Goal: Task Accomplishment & Management: Complete application form

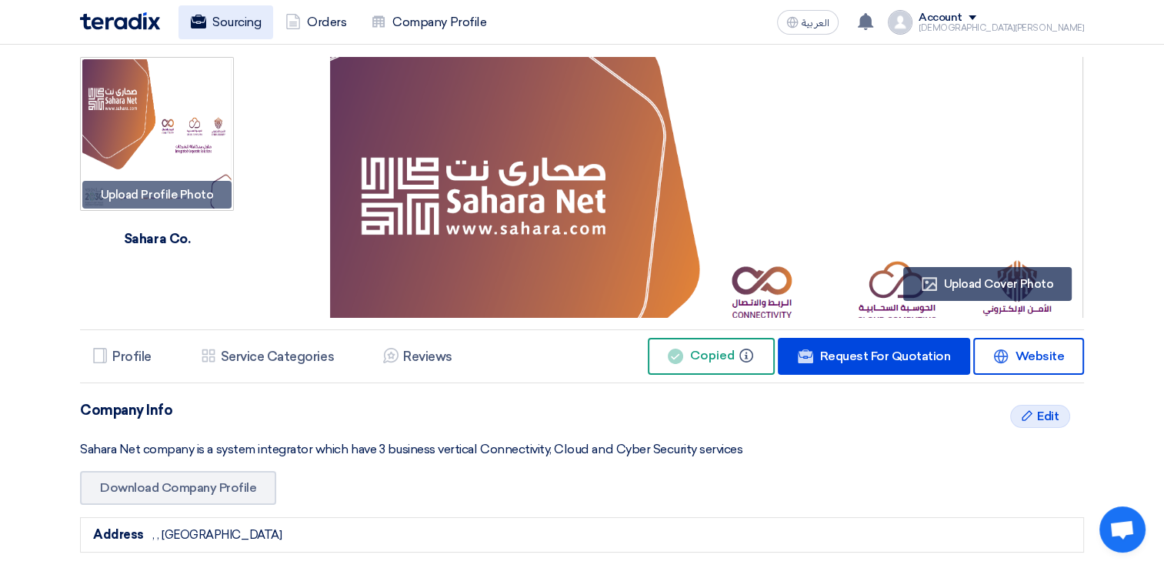
click at [243, 19] on link "Sourcing" at bounding box center [225, 22] width 95 height 34
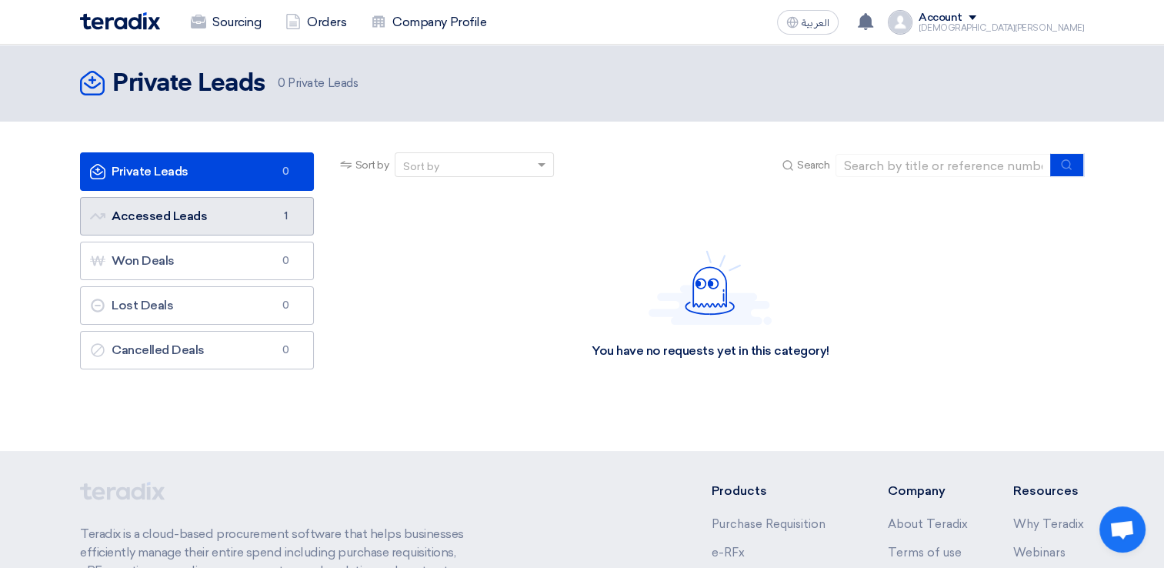
click at [268, 217] on link "Accessed Leads Accessed Leads 1" at bounding box center [197, 216] width 234 height 38
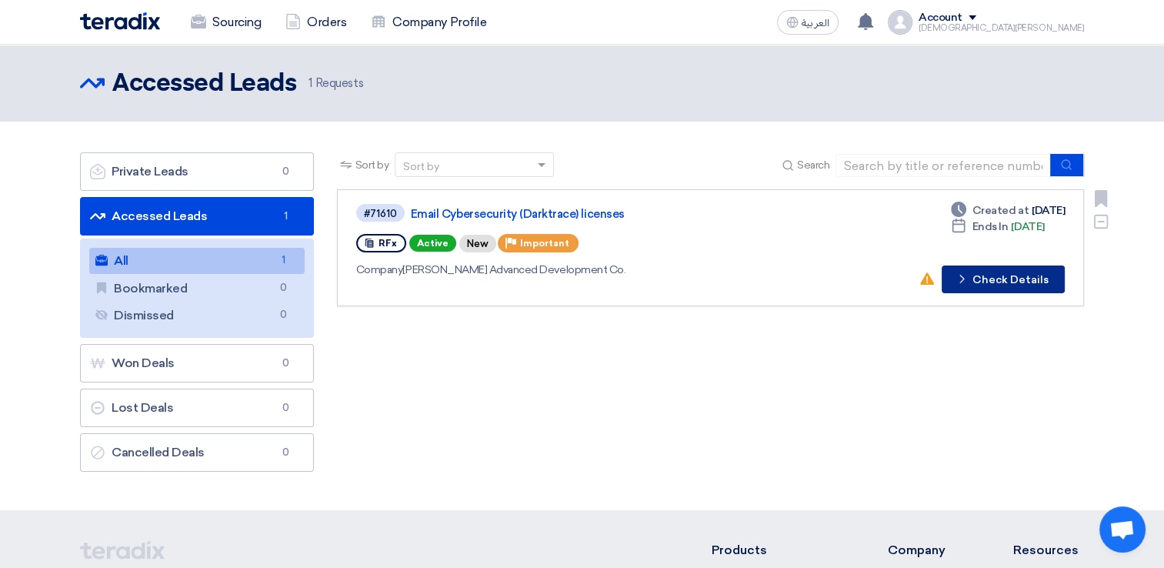
click at [1025, 278] on button "Check details Check Details" at bounding box center [1002, 279] width 123 height 28
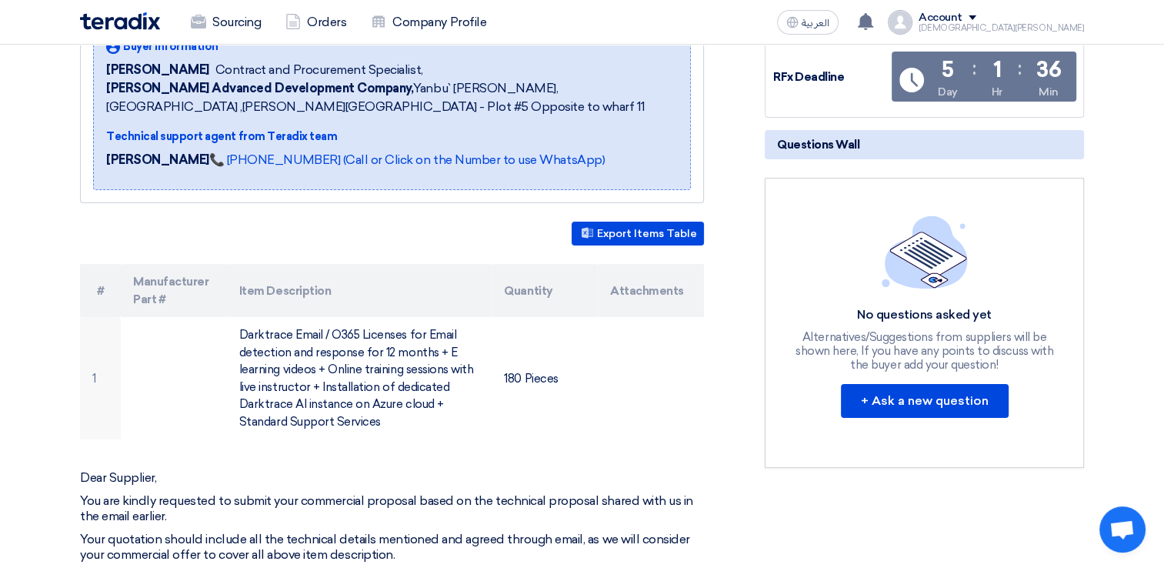
scroll to position [77, 0]
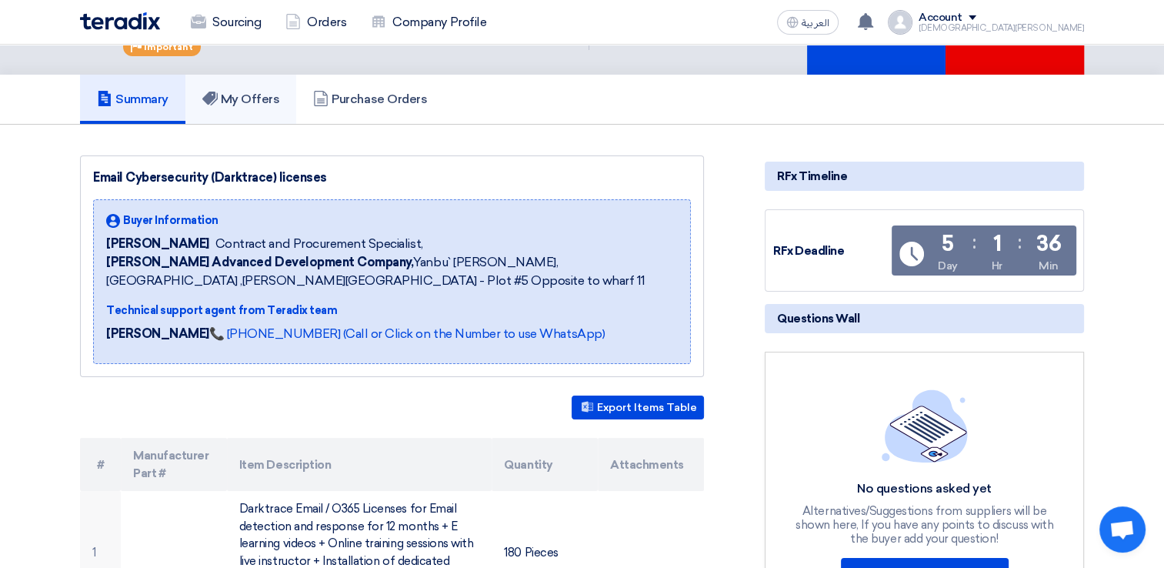
click at [255, 99] on h5 "My Offers" at bounding box center [241, 99] width 78 height 15
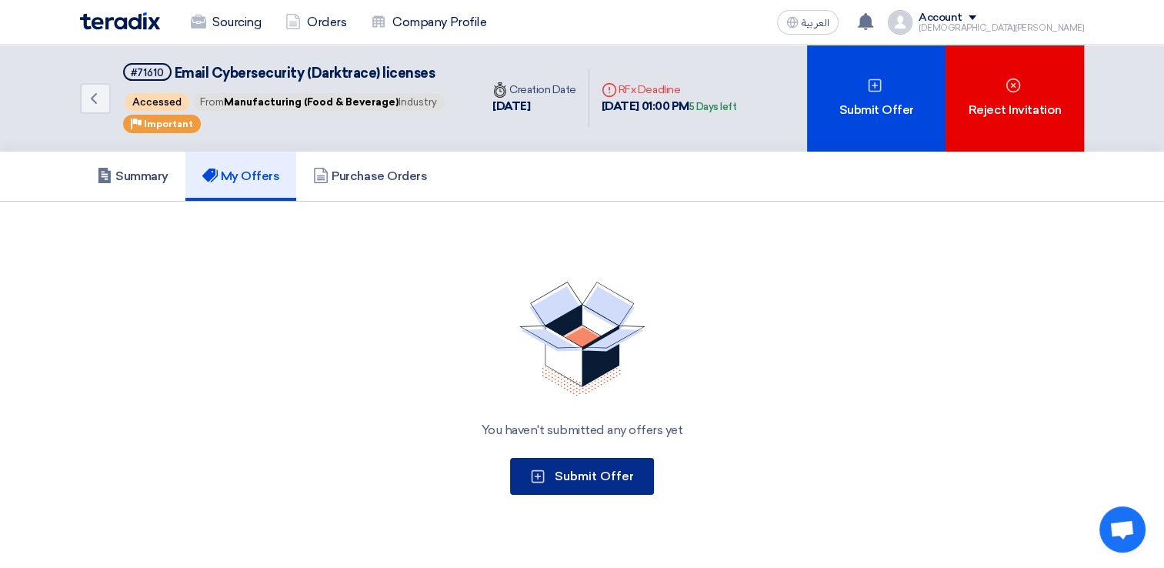
click at [591, 479] on span "Submit Offer" at bounding box center [593, 475] width 79 height 15
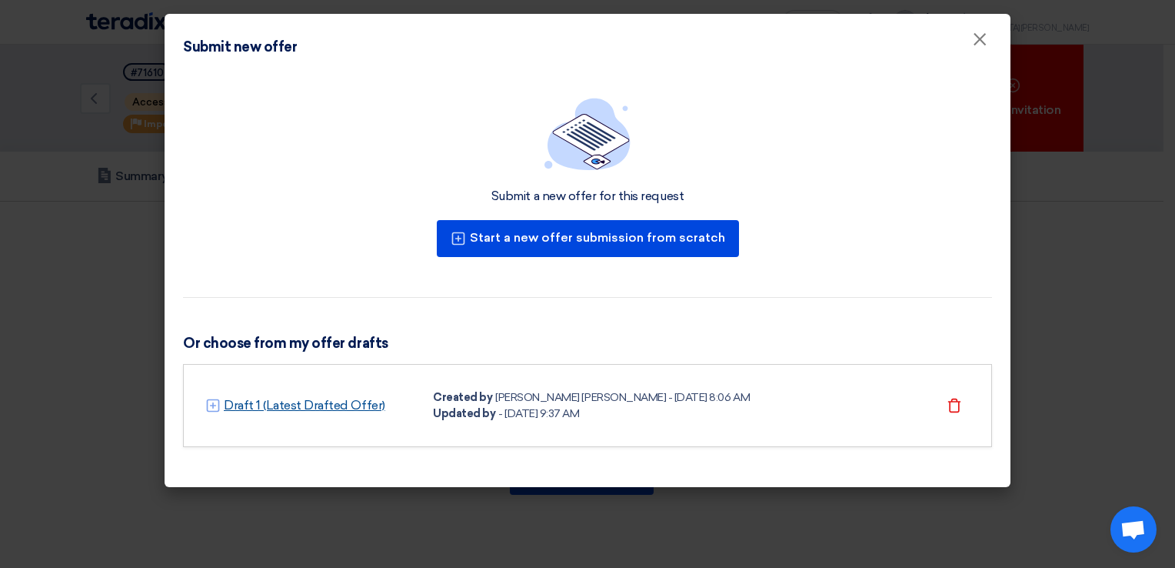
click at [341, 410] on link "Draft 1 (Latest Drafted Offer)" at bounding box center [305, 405] width 162 height 18
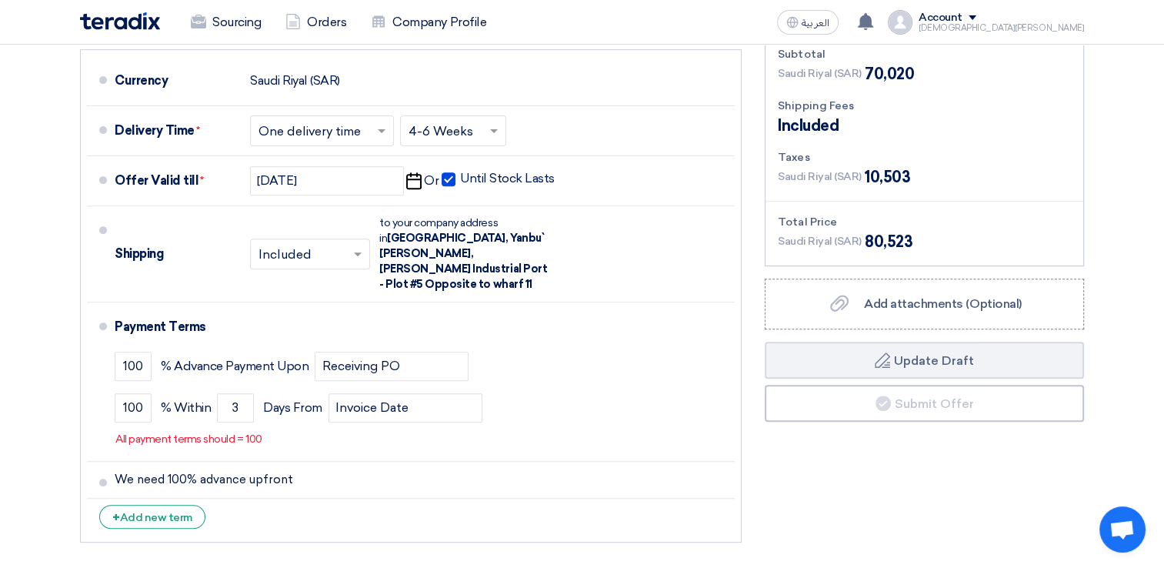
scroll to position [615, 0]
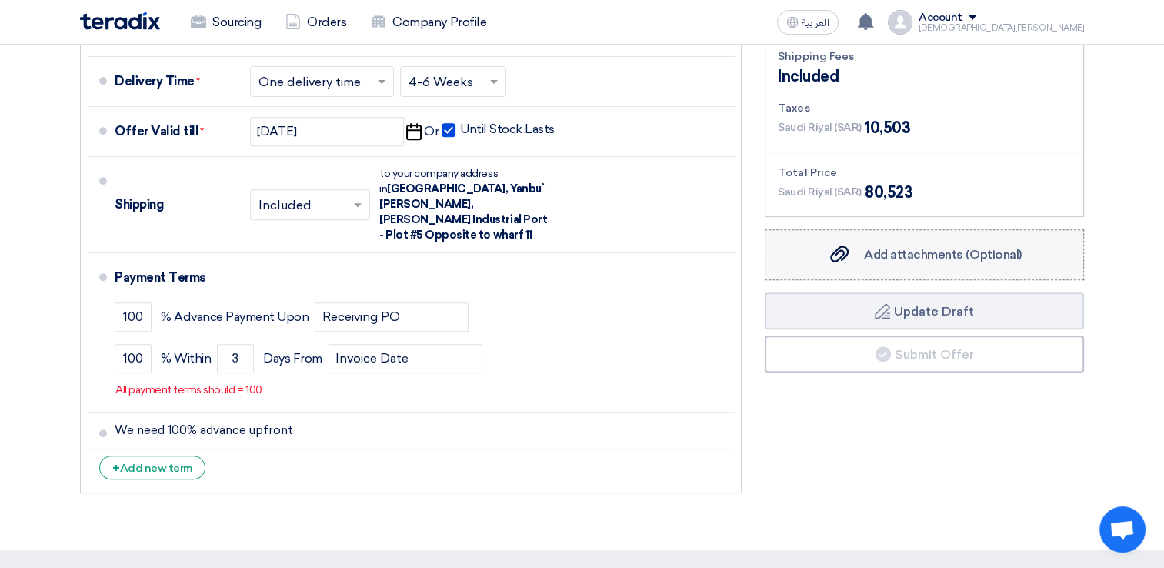
click at [904, 251] on span "Add attachments (Optional)" at bounding box center [943, 254] width 158 height 15
click at [0, 0] on input "Add attachments (Optional) Add attachments (Optional)" at bounding box center [0, 0] width 0 height 0
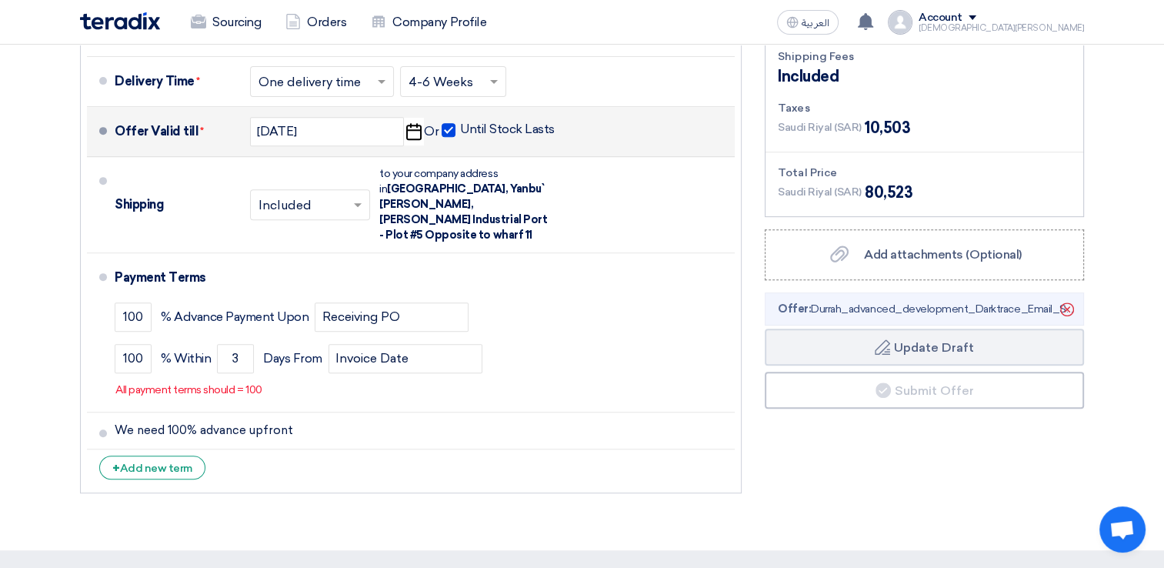
click at [444, 128] on span at bounding box center [448, 130] width 14 height 14
click at [460, 128] on input "Until Stock Lasts" at bounding box center [509, 136] width 98 height 29
checkbox input "false"
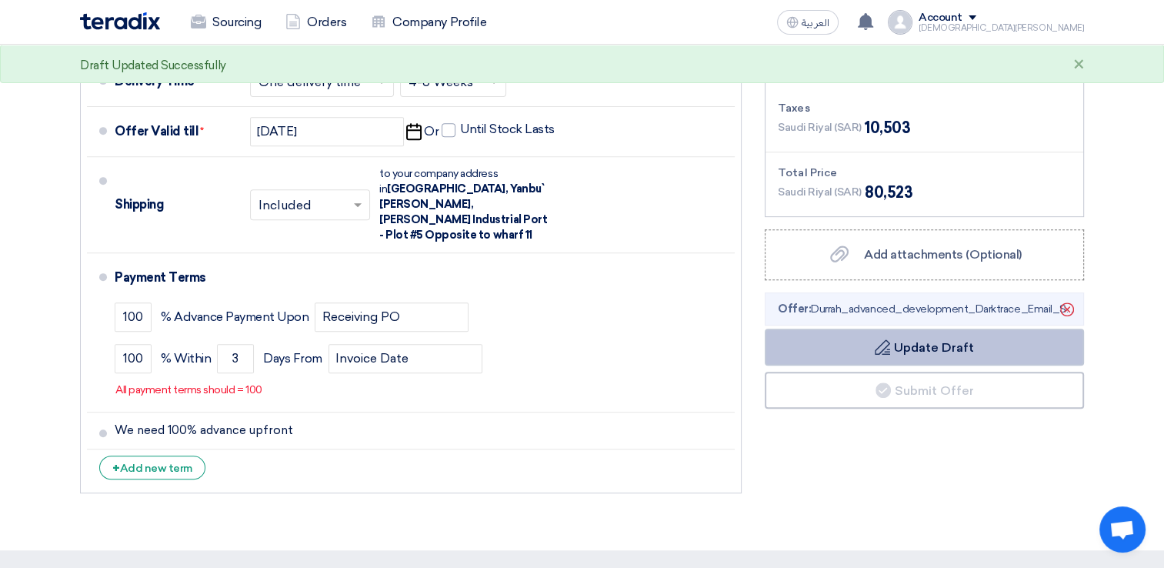
click at [951, 347] on button "Draft Update Draft" at bounding box center [923, 346] width 319 height 37
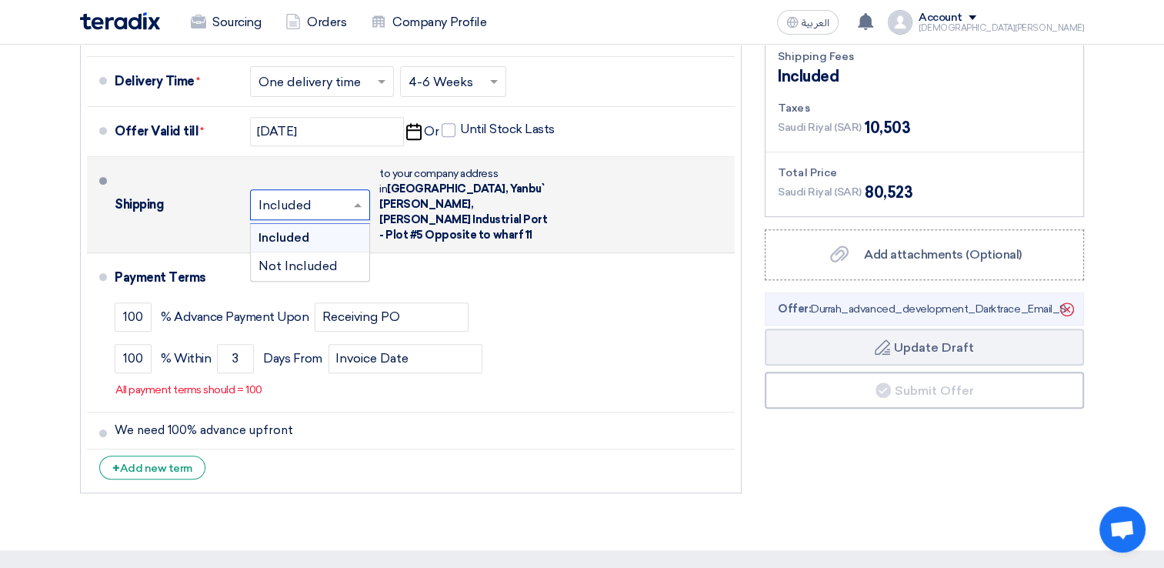
click at [345, 197] on input "text" at bounding box center [310, 206] width 105 height 22
click at [318, 227] on div "Included" at bounding box center [310, 238] width 118 height 28
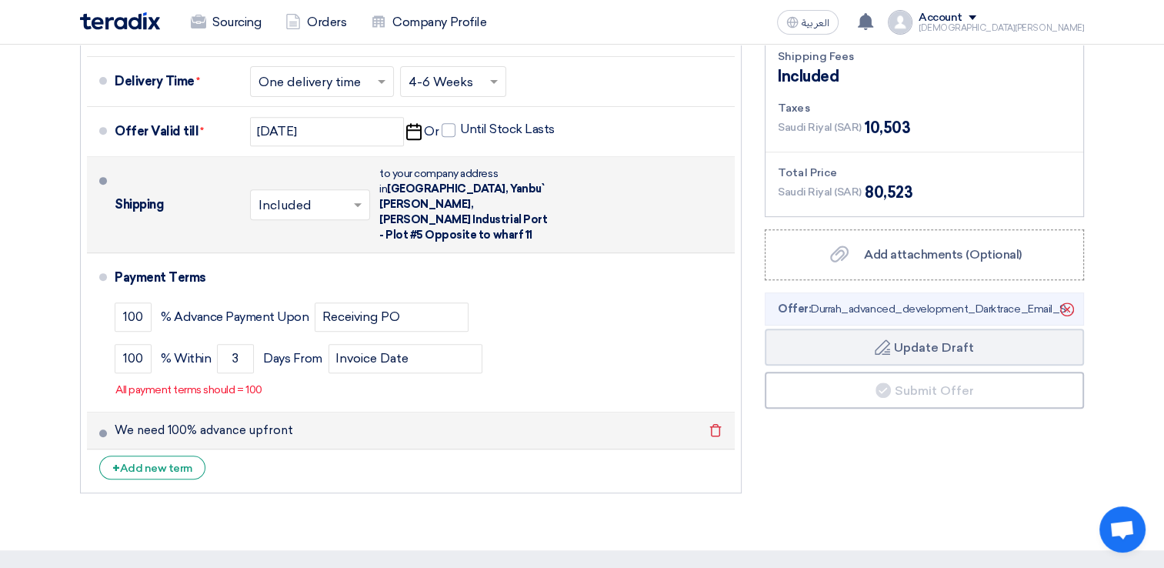
click at [100, 420] on li "We need 100% advance upfront Delete" at bounding box center [411, 430] width 648 height 37
click at [105, 429] on span at bounding box center [103, 433] width 8 height 8
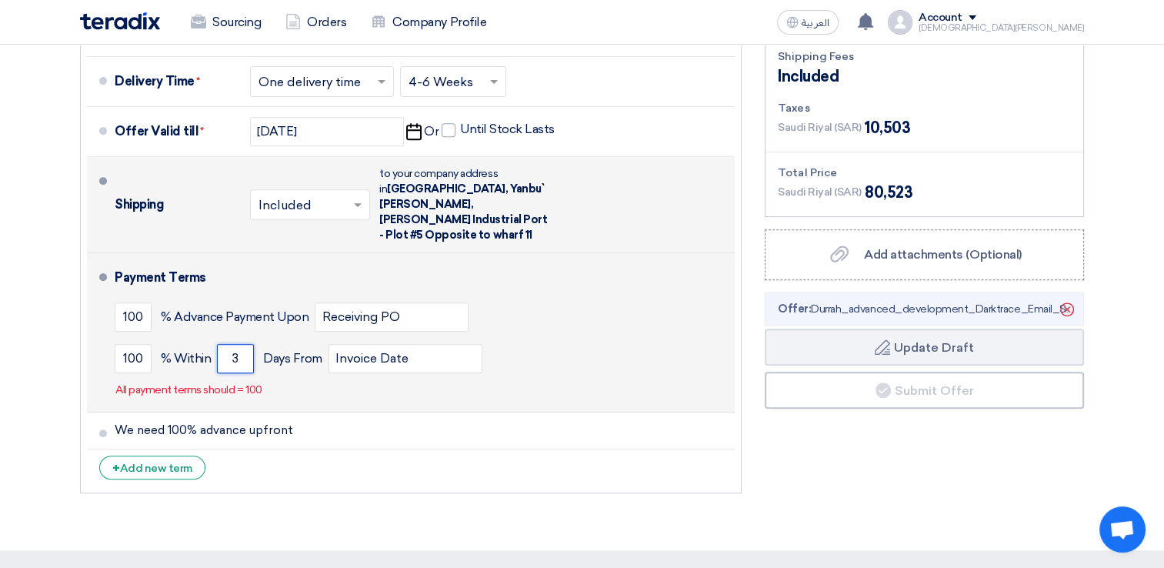
click at [238, 344] on input "3" at bounding box center [235, 358] width 37 height 29
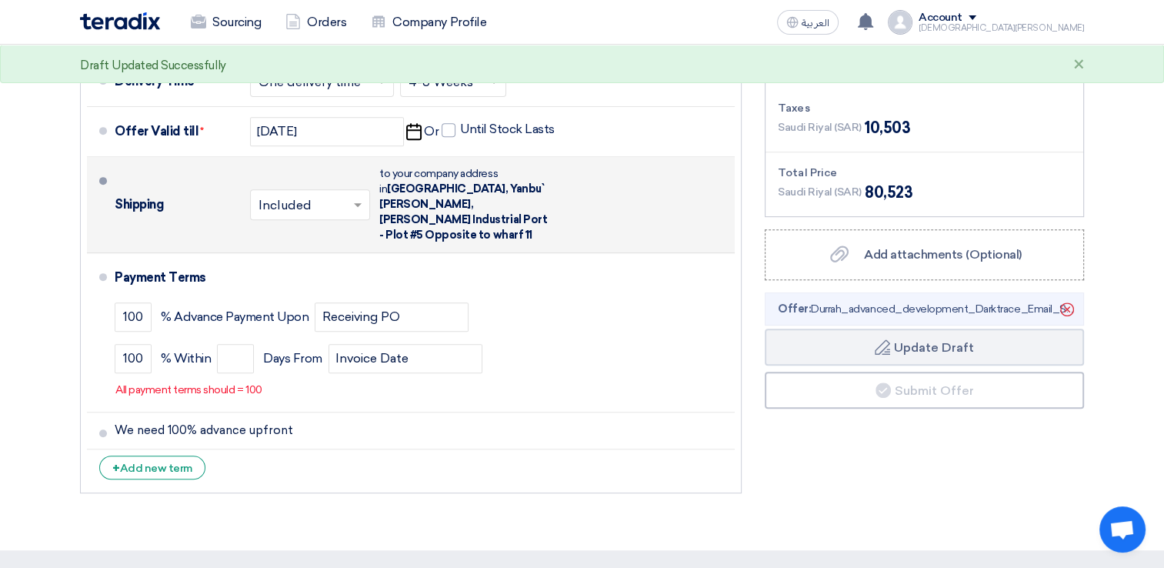
click at [364, 453] on li "+ Add new term" at bounding box center [411, 467] width 648 height 37
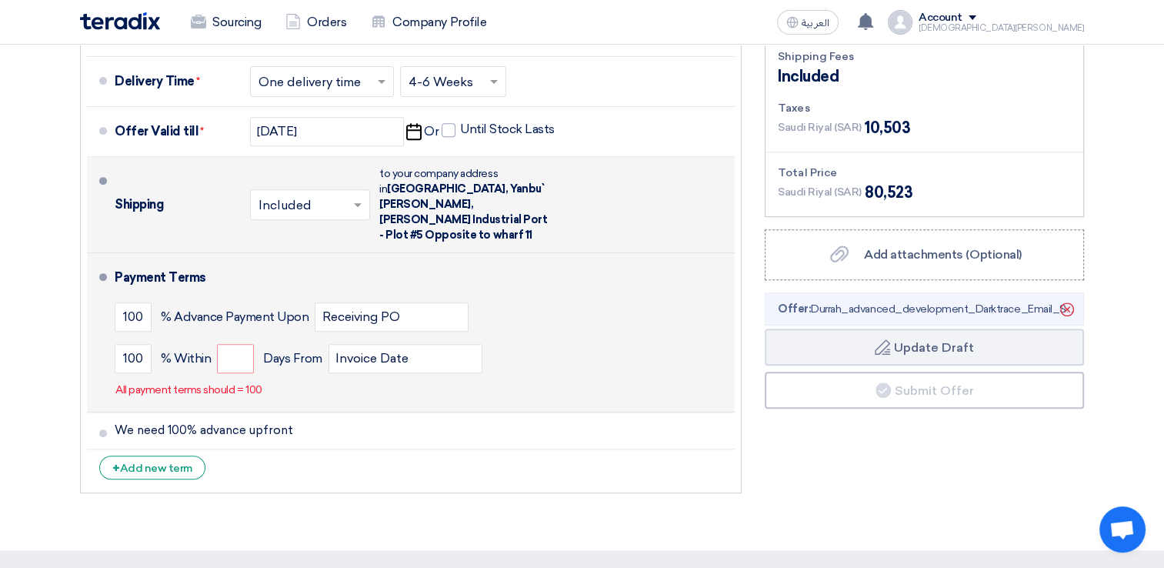
click at [195, 382] on p "All payment terms should = 100" at bounding box center [188, 389] width 147 height 15
click at [255, 382] on p "All payment terms should = 100" at bounding box center [188, 389] width 147 height 15
click at [236, 344] on input "number" at bounding box center [235, 358] width 37 height 29
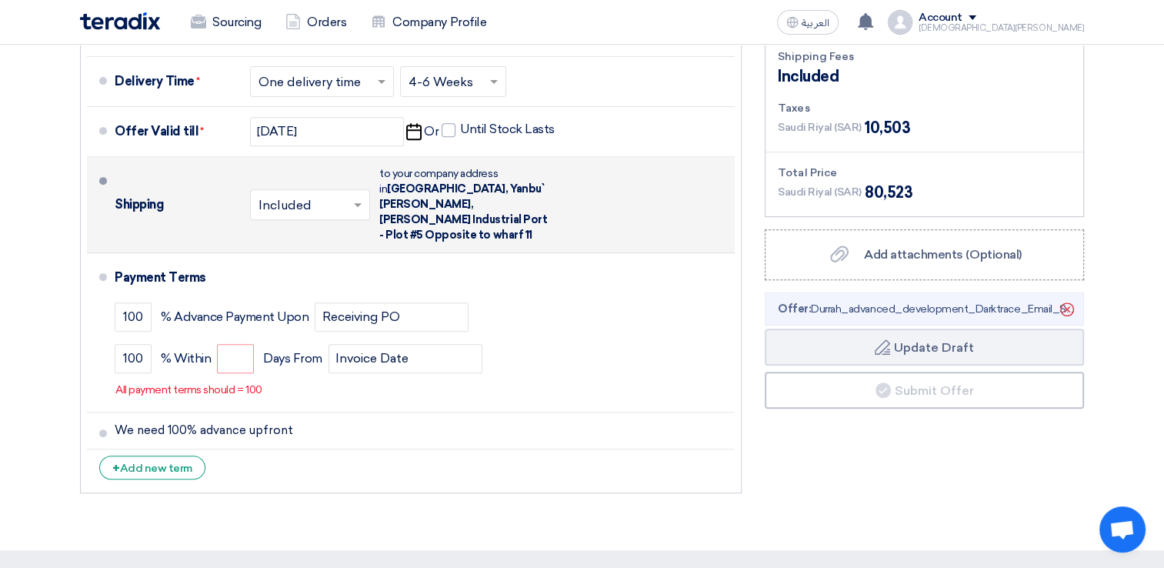
click at [375, 449] on li "+ Add new term" at bounding box center [411, 467] width 648 height 37
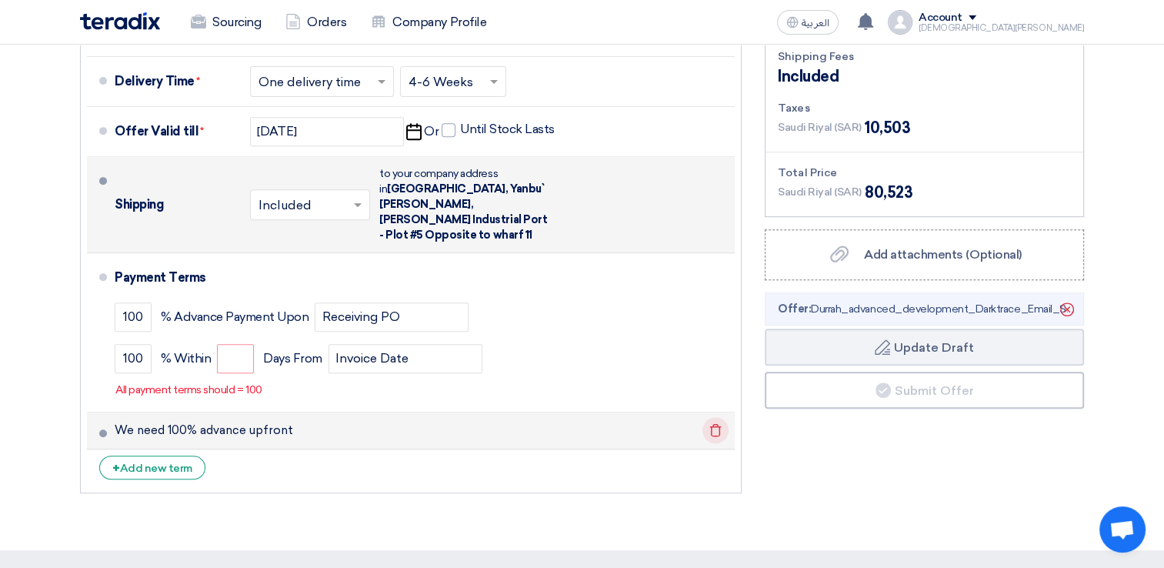
click at [711, 417] on icon "Delete" at bounding box center [715, 430] width 26 height 26
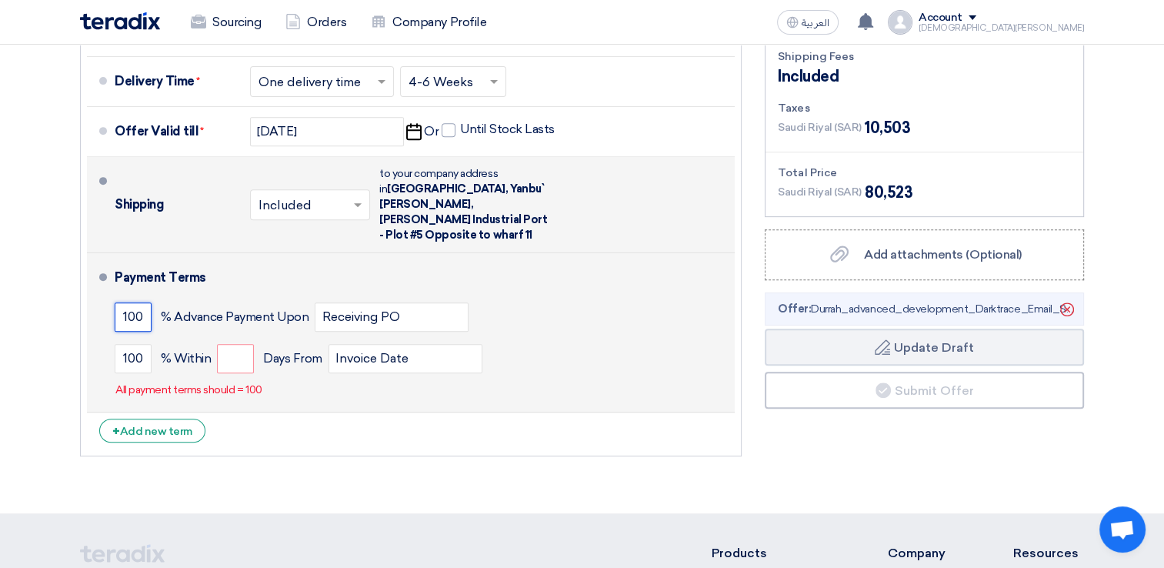
drag, startPoint x: 141, startPoint y: 295, endPoint x: 108, endPoint y: 295, distance: 32.3
click at [108, 295] on li "Payment Terms 100 % Advance Payment Upon Receiving PO 100 % Within" at bounding box center [411, 332] width 648 height 159
type input "5"
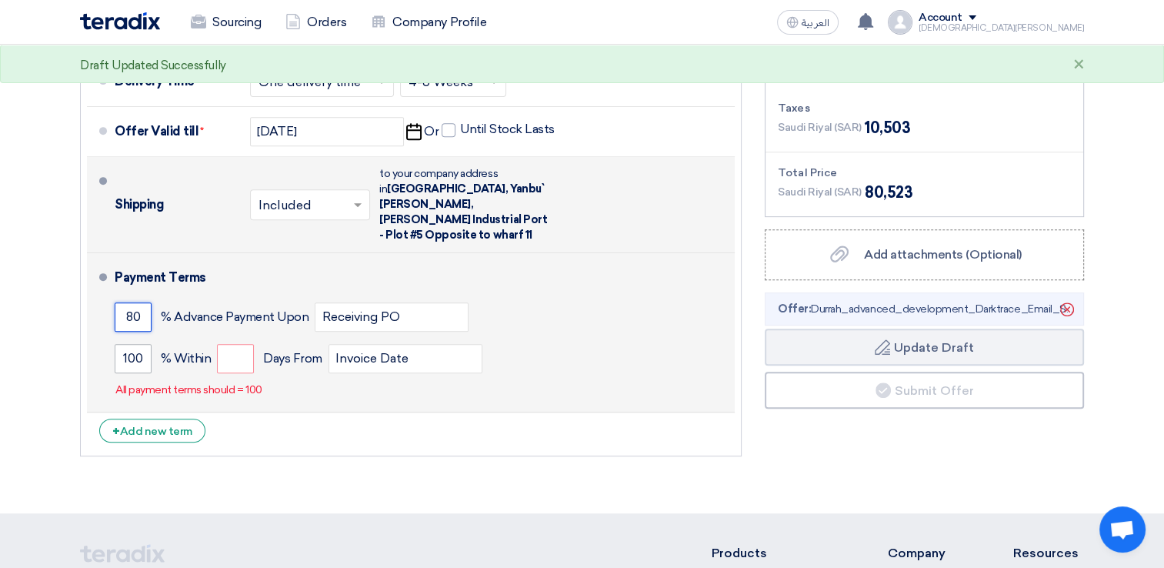
type input "80"
drag, startPoint x: 143, startPoint y: 339, endPoint x: 107, endPoint y: 339, distance: 36.1
click at [107, 339] on li "Payment Terms 80 % Advance Payment Upon Receiving PO 100 % Within" at bounding box center [411, 332] width 648 height 159
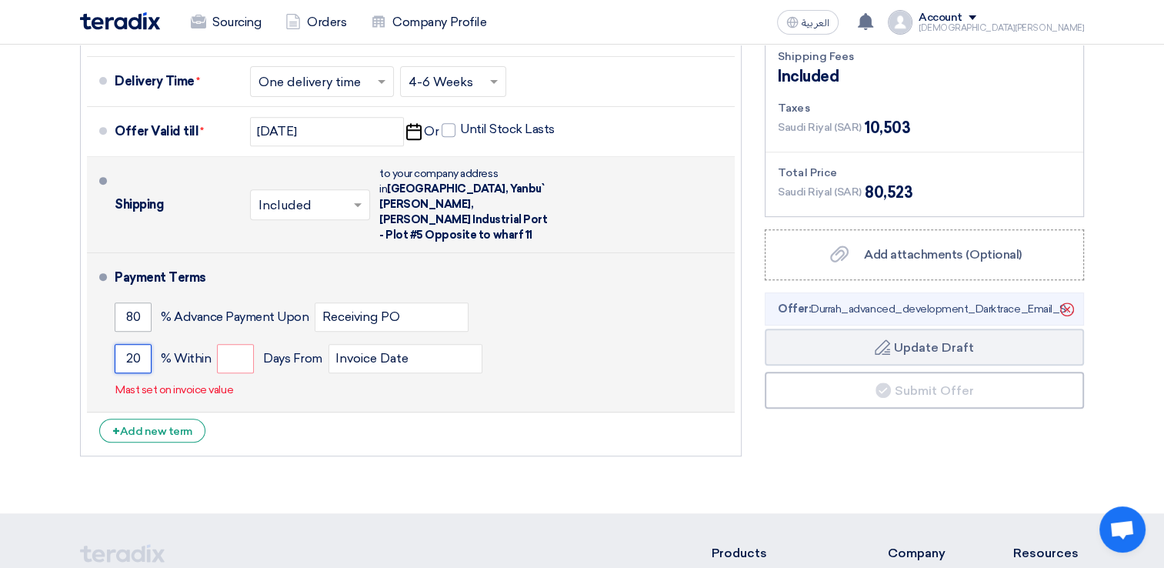
type input "20"
drag, startPoint x: 138, startPoint y: 298, endPoint x: 105, endPoint y: 298, distance: 33.1
click at [105, 298] on li "Payment Terms 80 % Advance Payment Upon Receiving PO 20 % Within" at bounding box center [411, 332] width 648 height 159
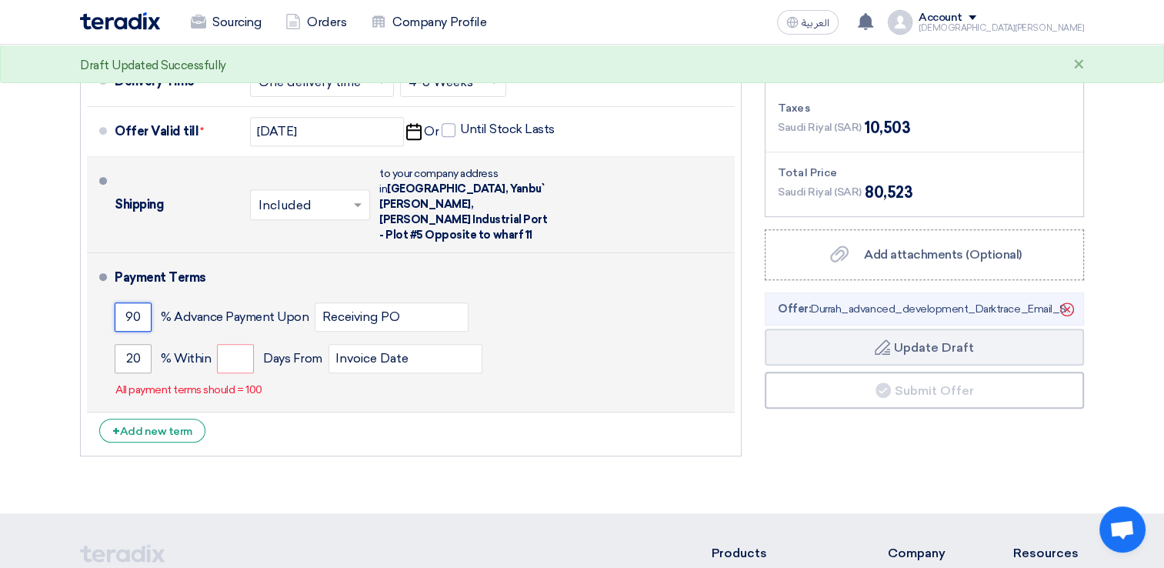
type input "90"
drag, startPoint x: 138, startPoint y: 337, endPoint x: 115, endPoint y: 334, distance: 24.0
click at [115, 344] on input "20" at bounding box center [133, 358] width 37 height 29
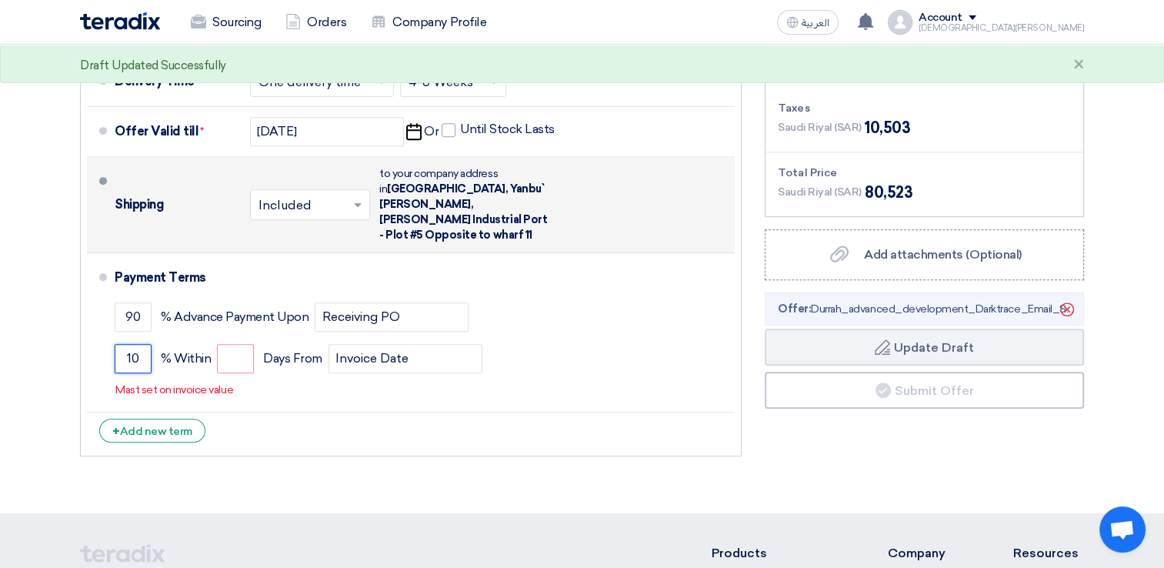
type input "10"
click at [340, 465] on section "Offer Details # Part Number Item Description Quantity Unit Price (SAR) Taxes + …" at bounding box center [582, 16] width 1164 height 994
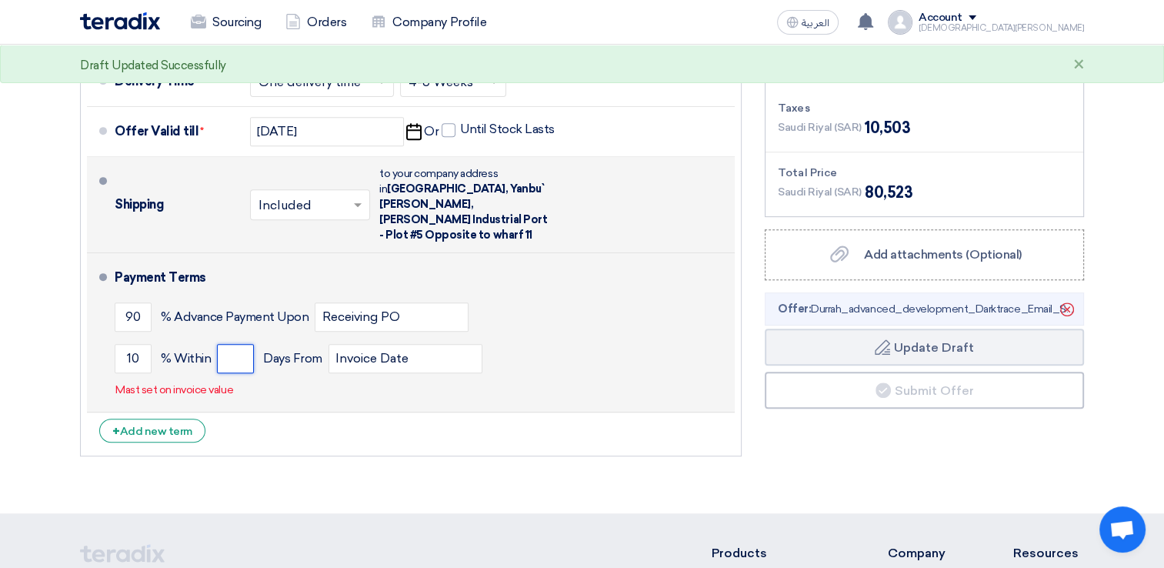
click at [240, 344] on input "number" at bounding box center [235, 358] width 37 height 29
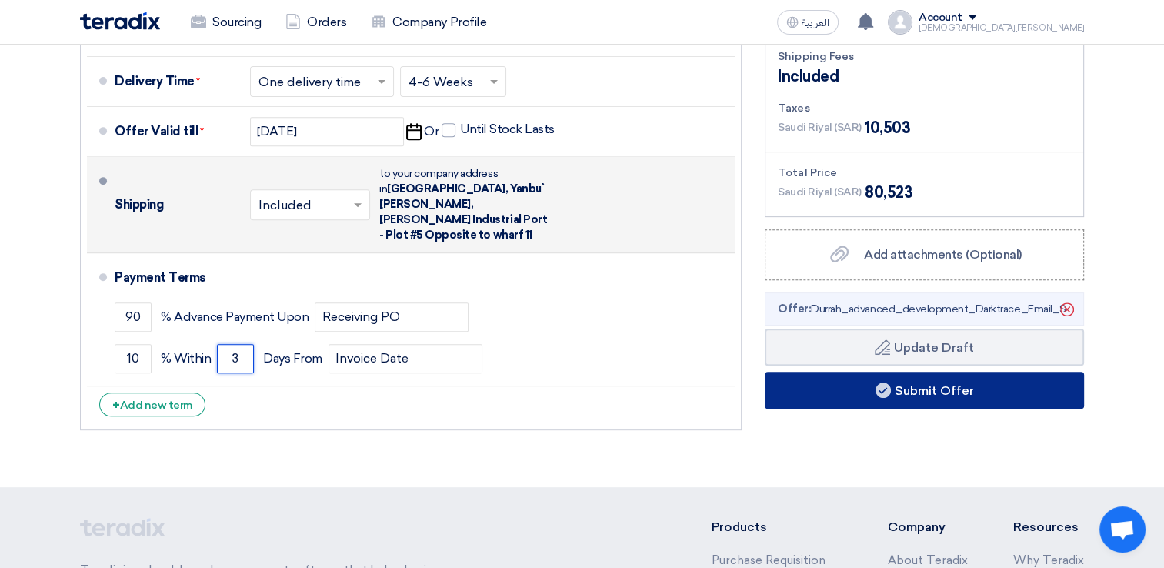
type input "3"
click at [947, 385] on button "Submit Offer" at bounding box center [923, 389] width 319 height 37
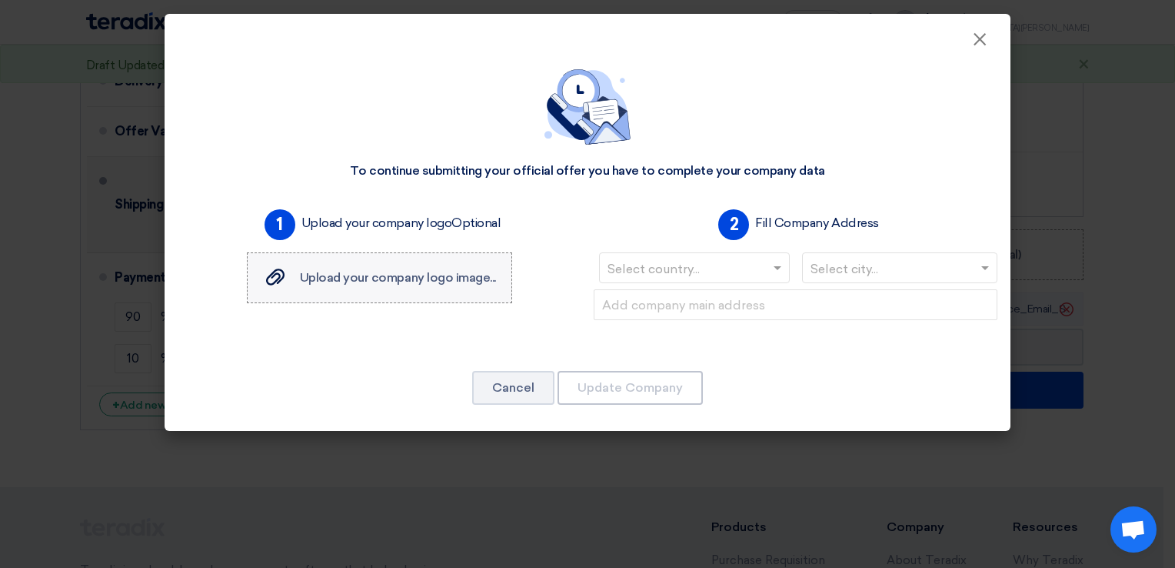
click at [446, 277] on span "Upload your company logo image..." at bounding box center [398, 277] width 196 height 15
click at [0, 0] on input "Upload your company logo image... Upload your company logo image..." at bounding box center [0, 0] width 0 height 0
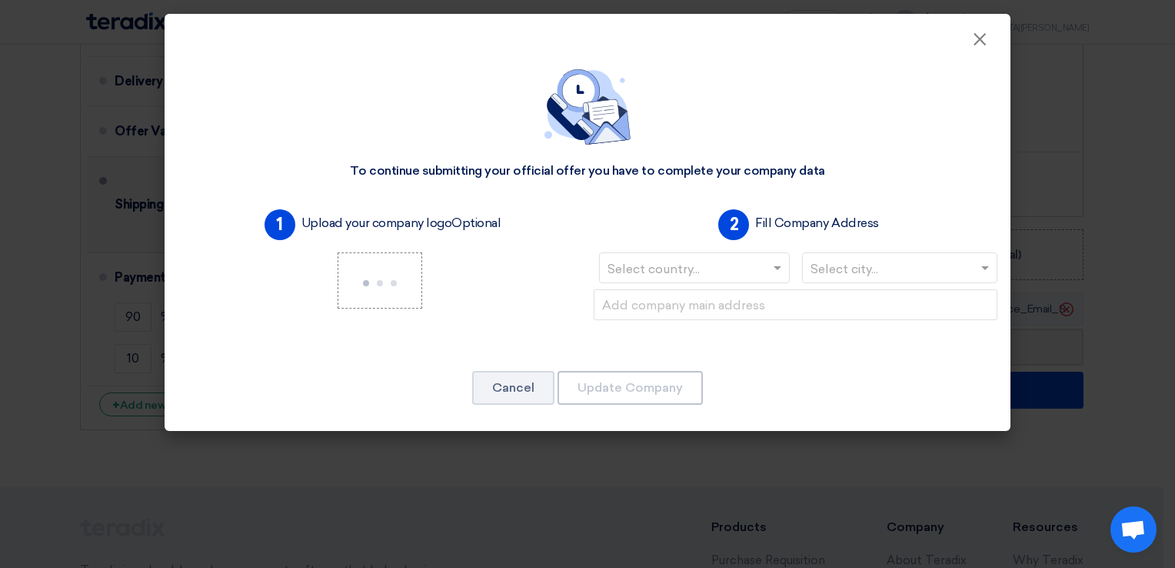
click at [168, 172] on div "To continue submitting your official offer you have to complete your company da…" at bounding box center [588, 240] width 846 height 382
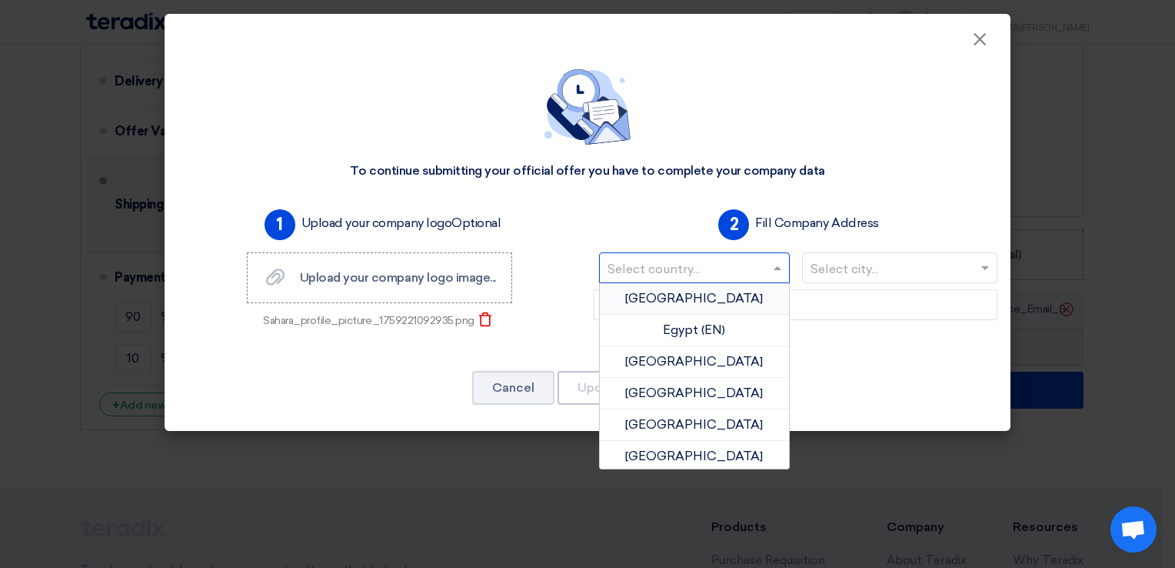
click at [671, 266] on input "text" at bounding box center [687, 269] width 158 height 25
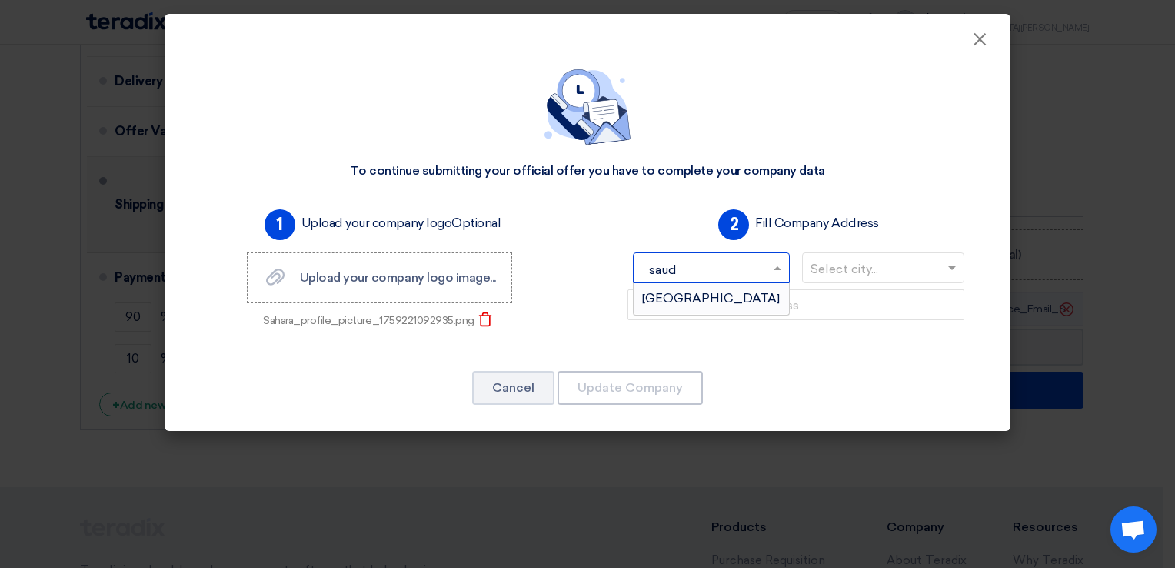
type input "saudi"
click at [718, 301] on span "Saudi Arabia" at bounding box center [711, 298] width 138 height 15
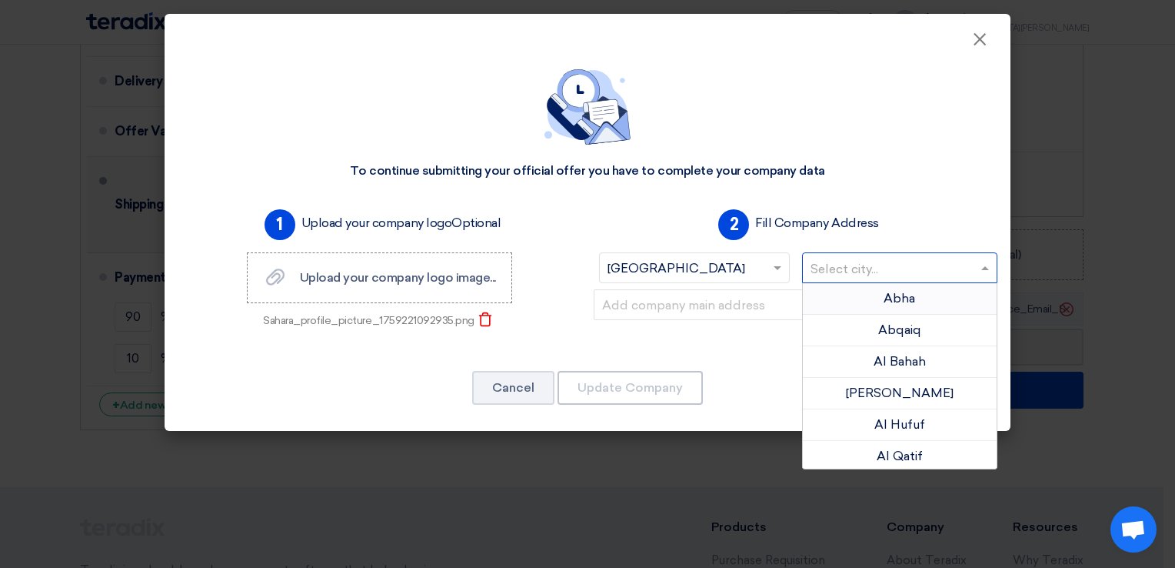
click at [896, 269] on input "text" at bounding box center [893, 269] width 164 height 25
type input "J"
type input "da"
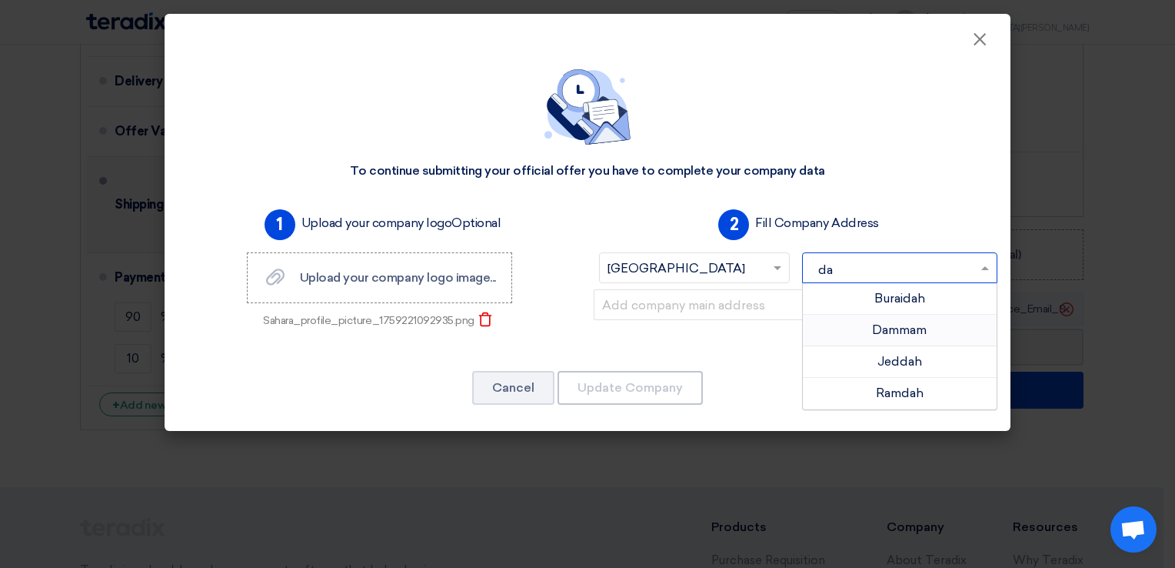
click at [935, 331] on div "Dammam" at bounding box center [900, 331] width 195 height 32
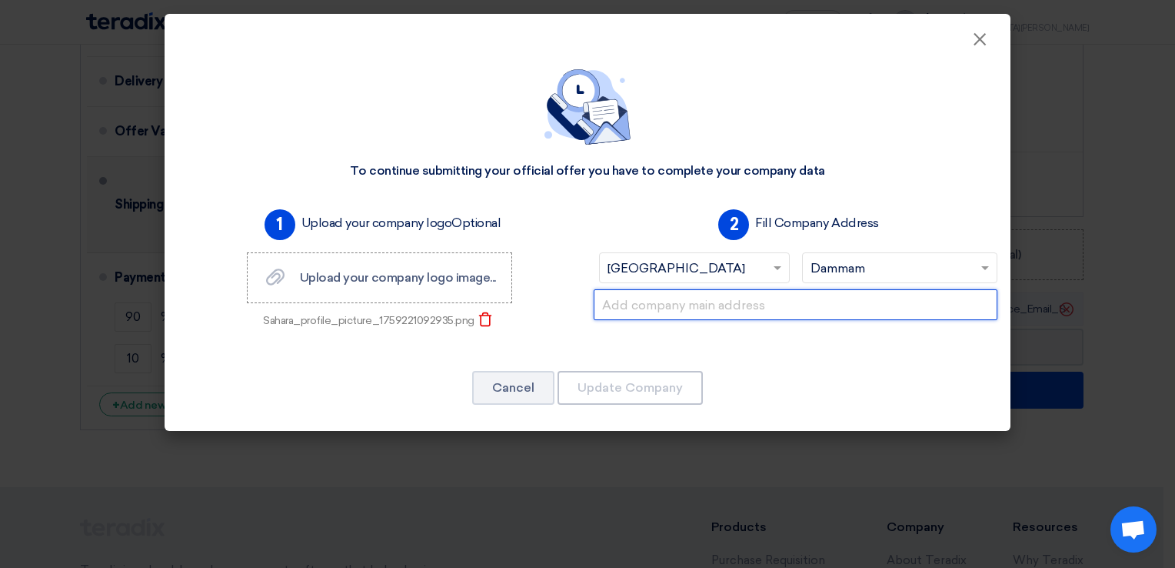
click at [655, 305] on input "text" at bounding box center [796, 304] width 404 height 31
paste input "Prince Mohammed Bin Fahd Street."
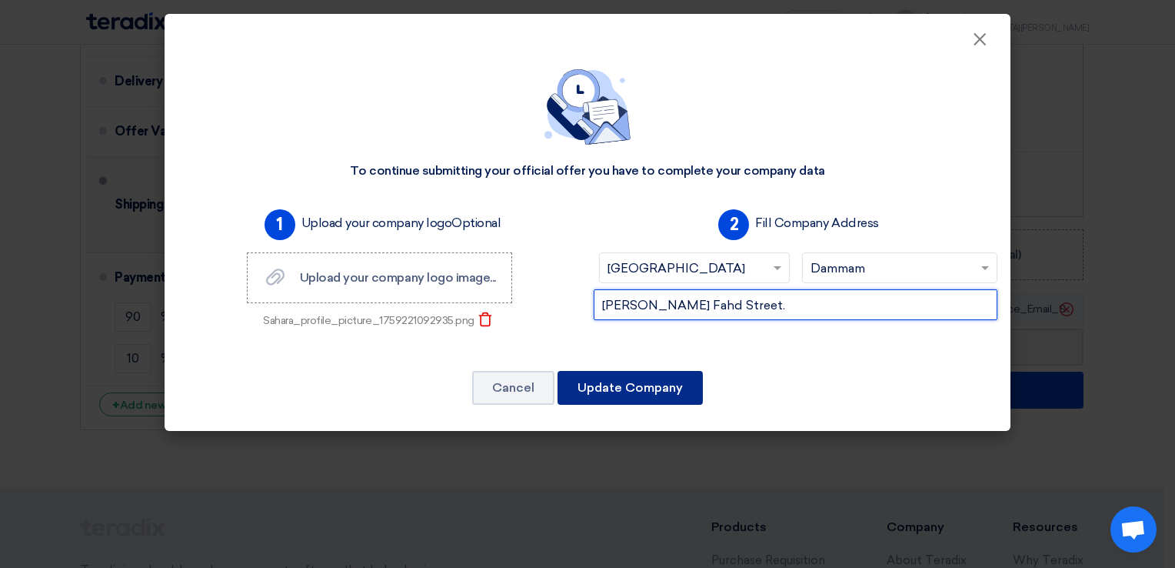
type input "Prince Mohammed Bin Fahd Street."
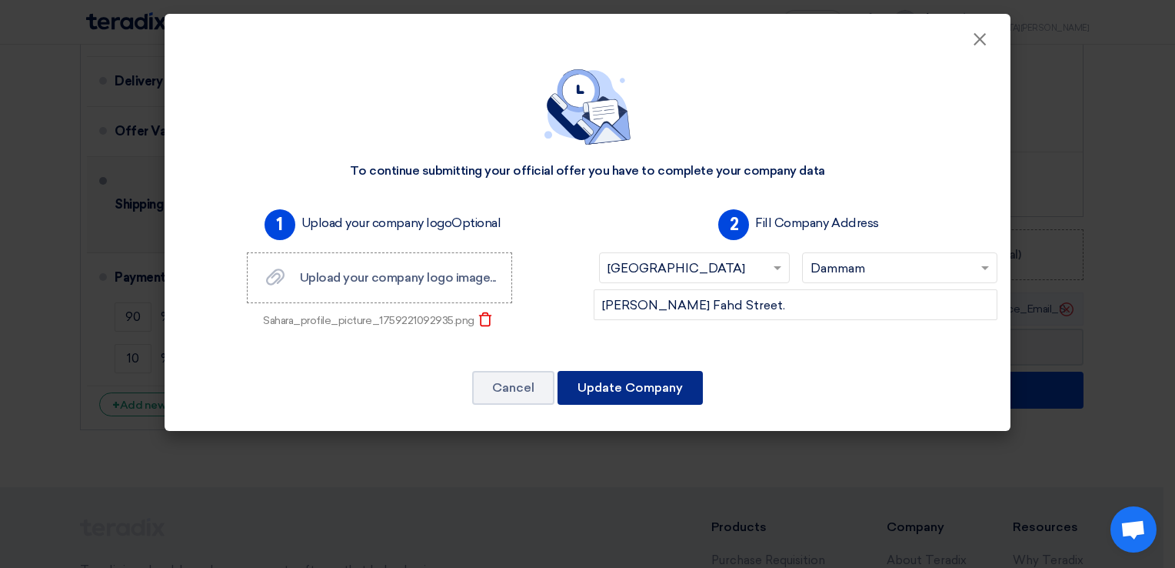
click at [633, 390] on button "Update Company" at bounding box center [630, 388] width 145 height 34
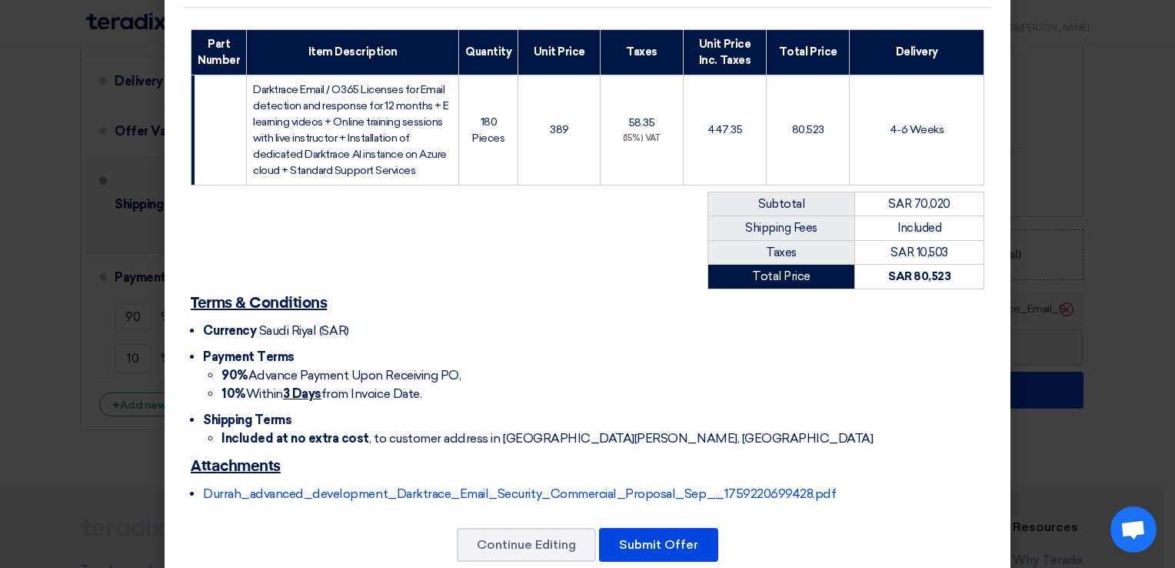
scroll to position [252, 0]
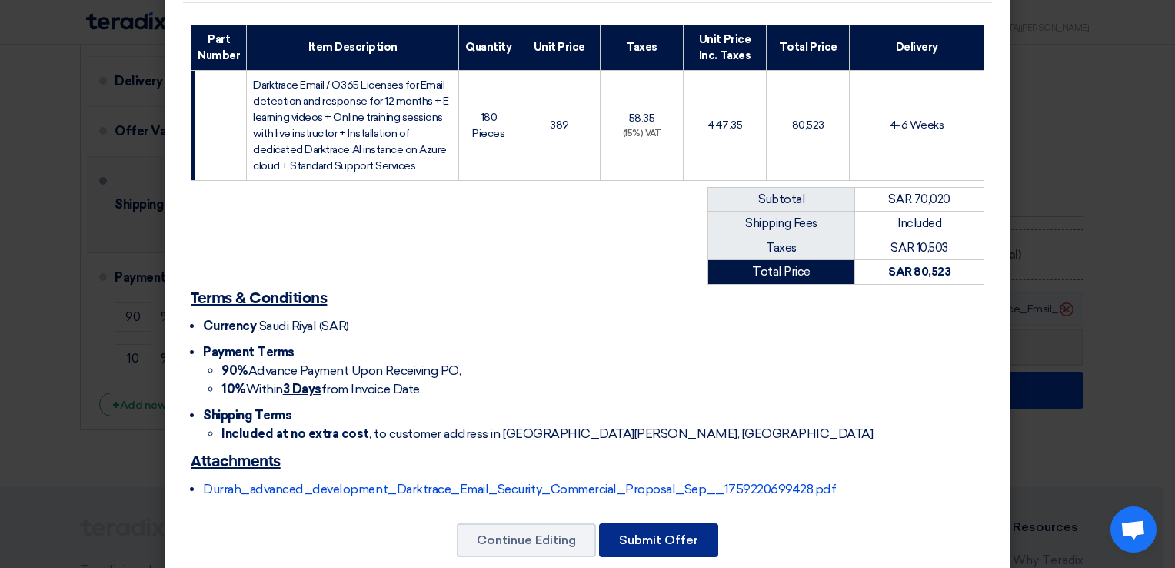
click at [646, 523] on button "Submit Offer" at bounding box center [658, 540] width 119 height 34
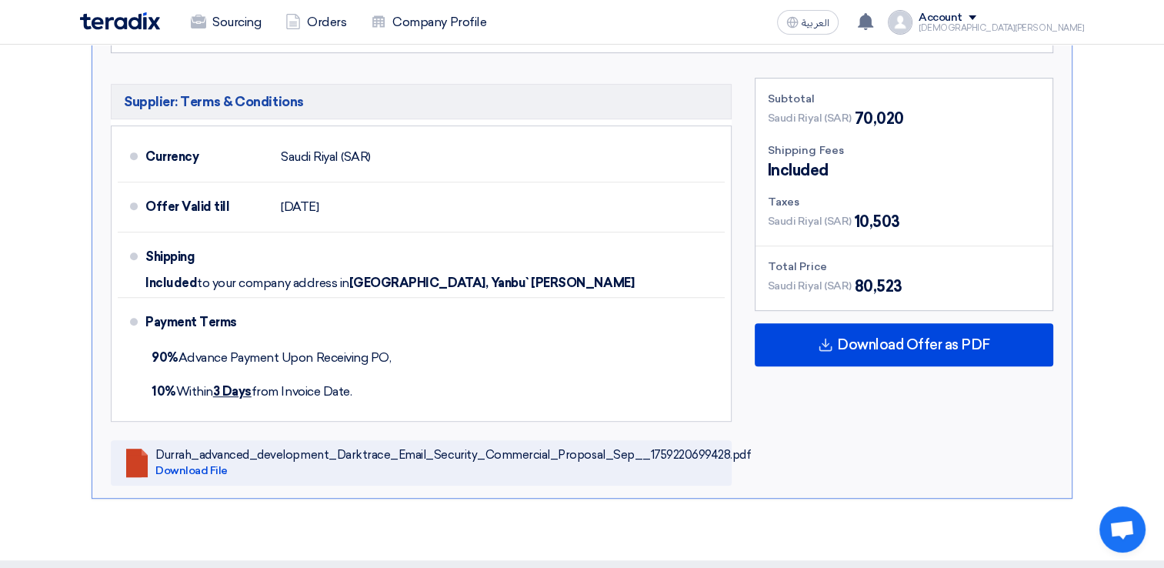
scroll to position [692, 0]
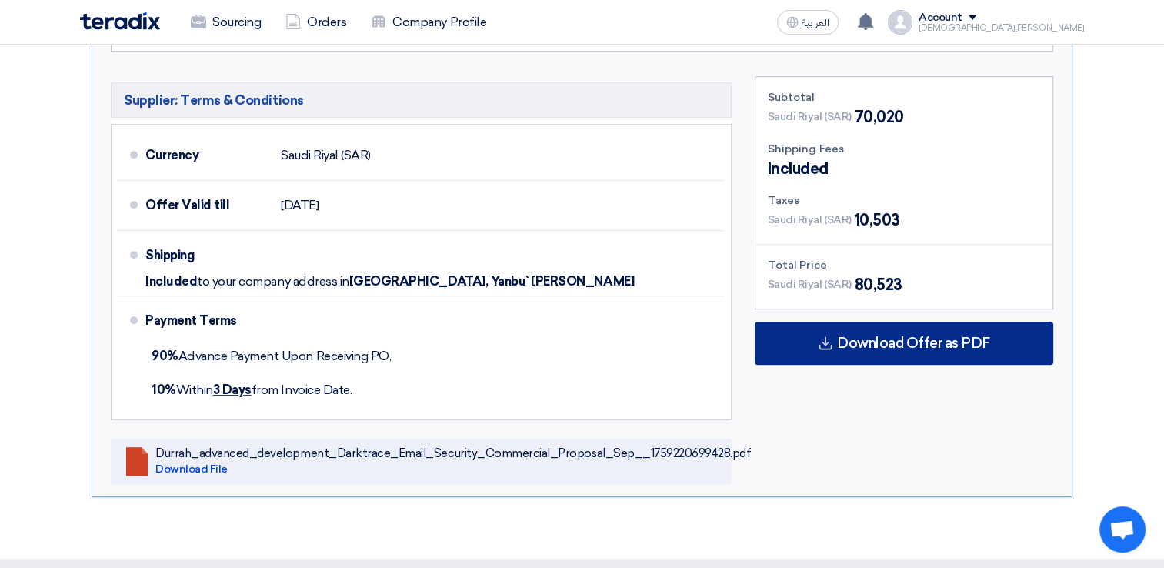
click at [901, 341] on span "Download Offer as PDF" at bounding box center [913, 343] width 153 height 14
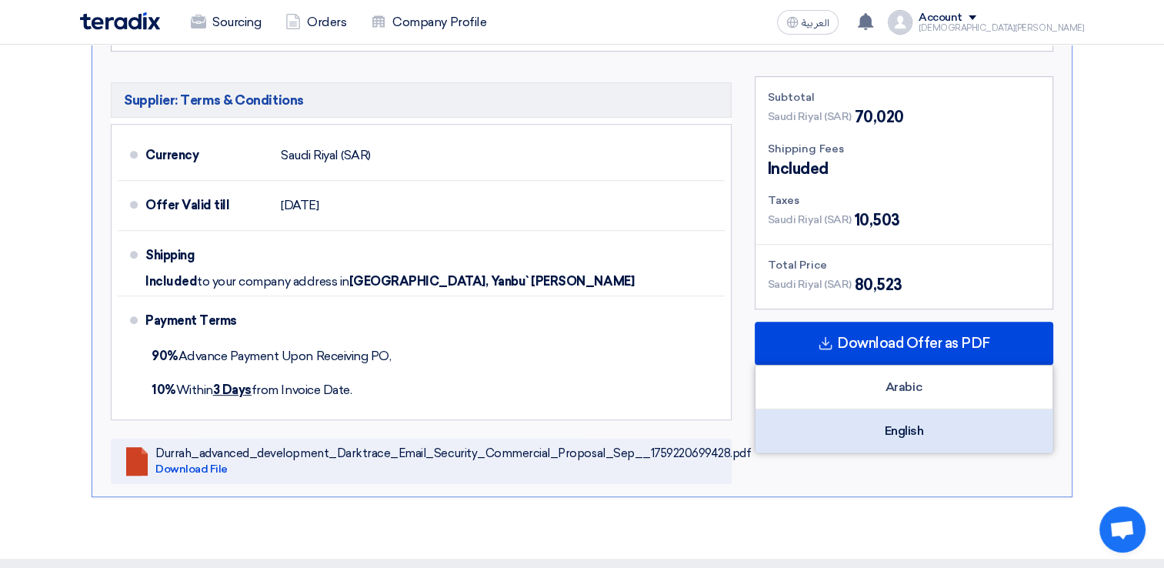
click at [911, 432] on div "English" at bounding box center [903, 430] width 297 height 43
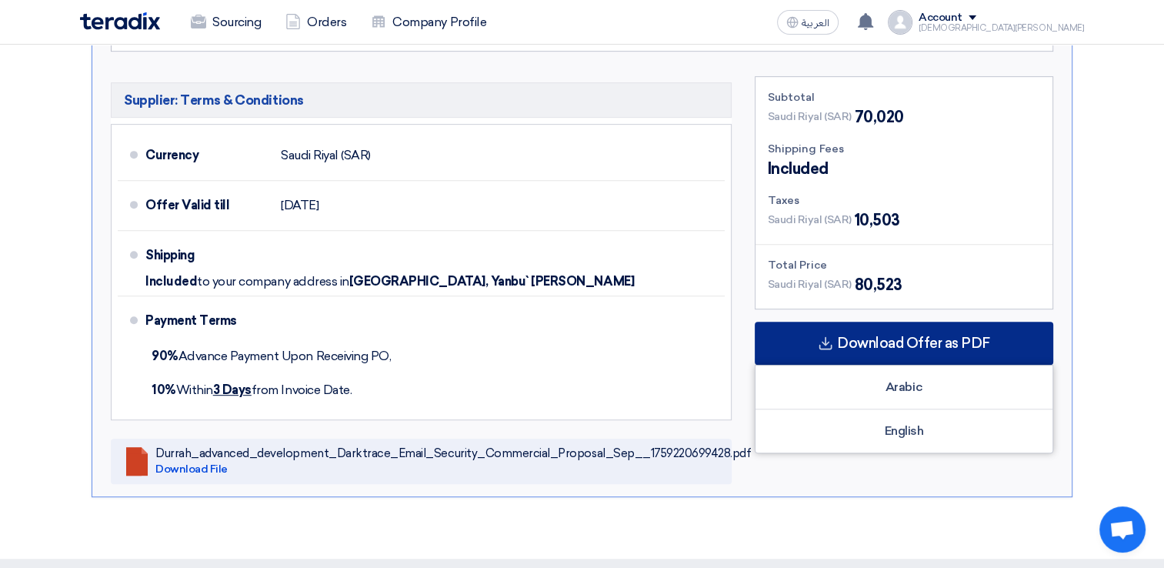
click at [933, 337] on span "Download Offer as PDF" at bounding box center [913, 343] width 153 height 14
click at [855, 336] on span "Download Offer as PDF" at bounding box center [913, 343] width 153 height 14
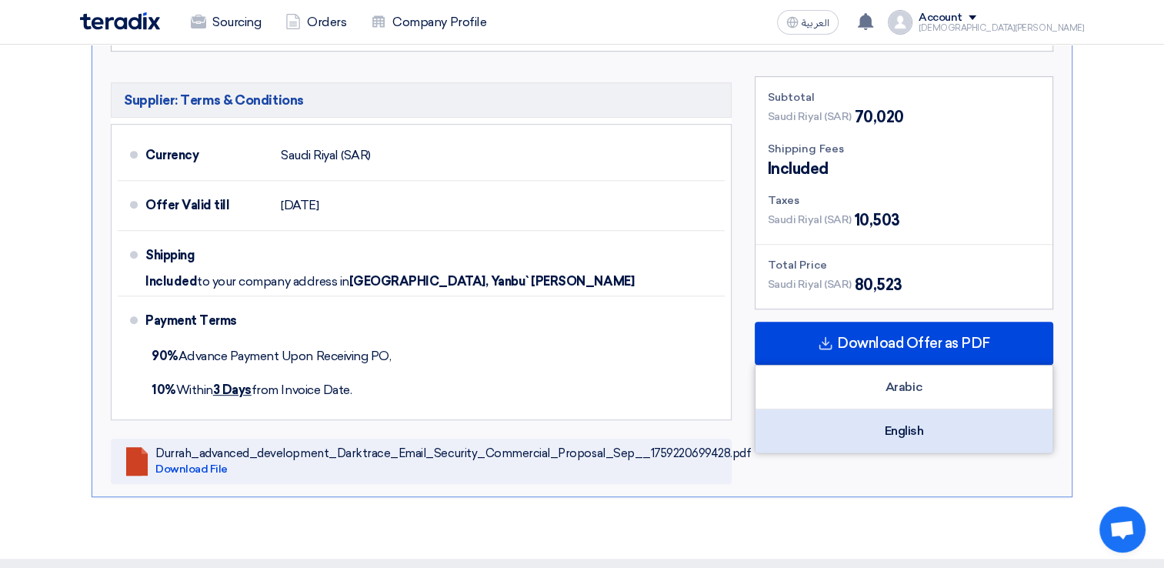
click at [923, 420] on div "English" at bounding box center [903, 430] width 297 height 43
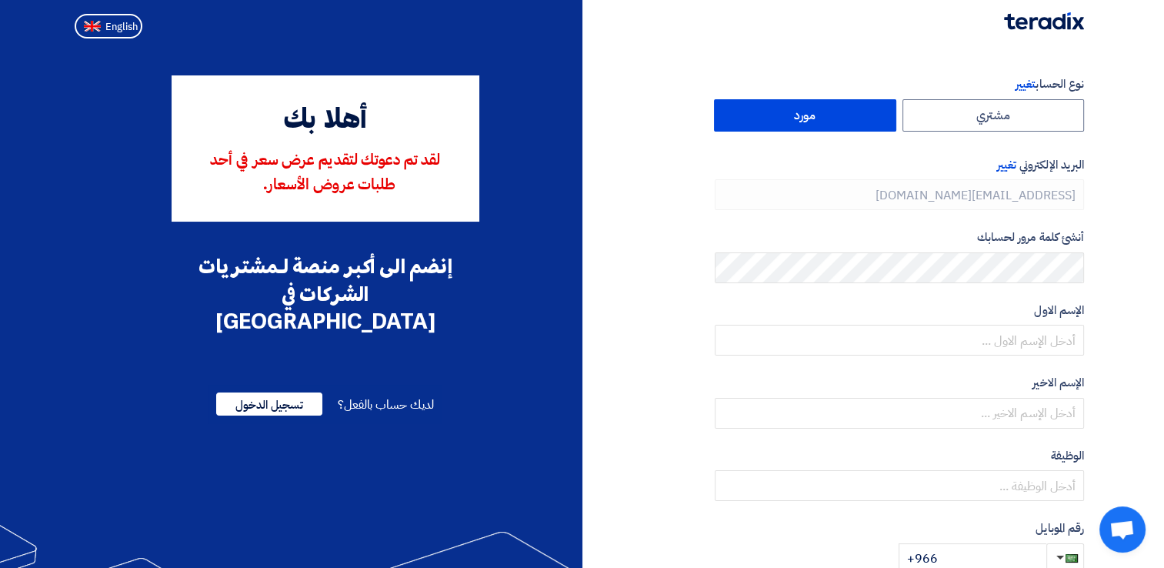
type input "[PHONE_NUMBER]"
click at [118, 29] on span "English" at bounding box center [121, 27] width 32 height 11
type input "Register"
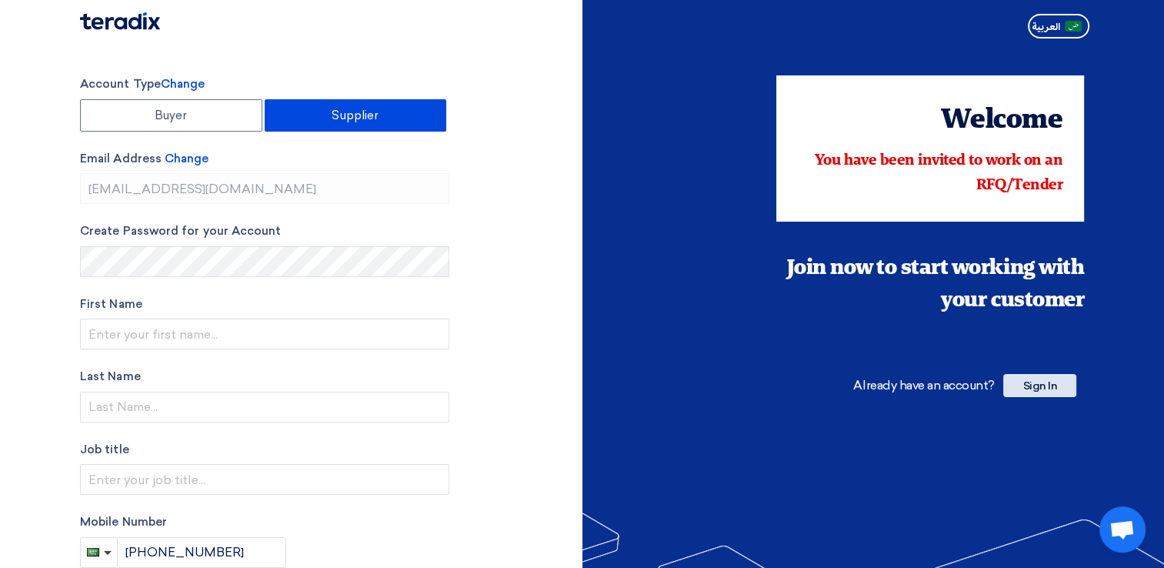
click at [1042, 389] on span "Sign In" at bounding box center [1039, 385] width 73 height 23
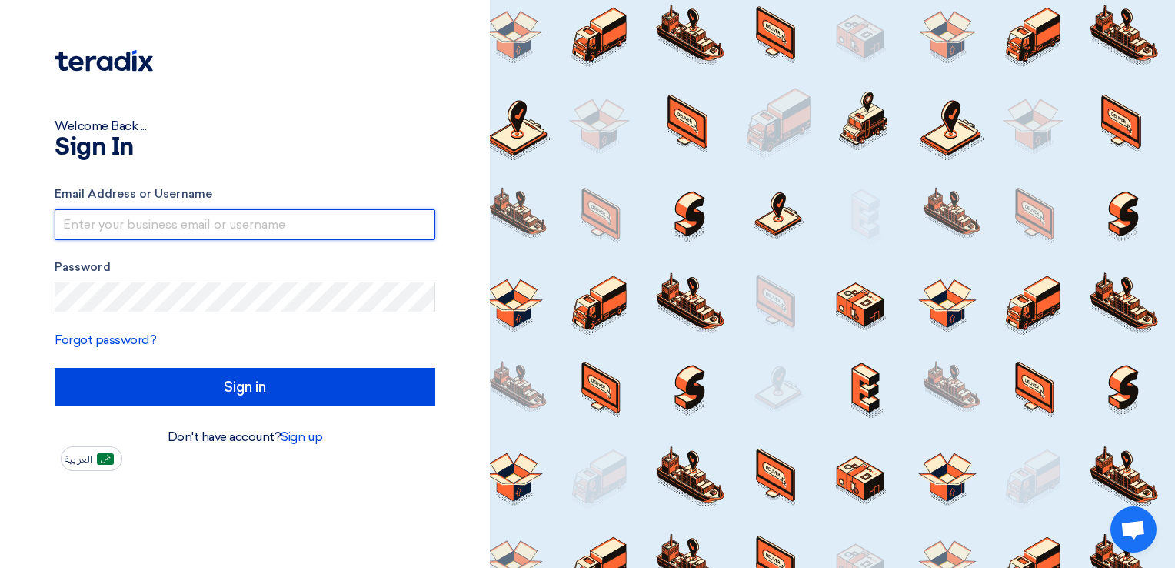
click at [215, 226] on input "text" at bounding box center [245, 224] width 381 height 31
type input "iahmed"
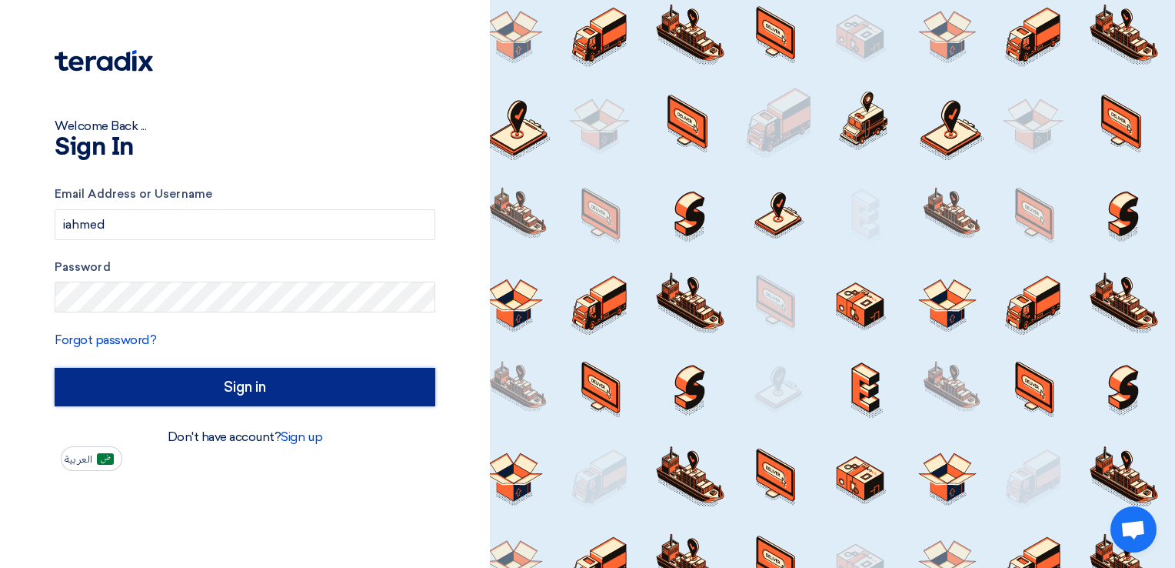
click at [241, 374] on input "Sign in" at bounding box center [245, 387] width 381 height 38
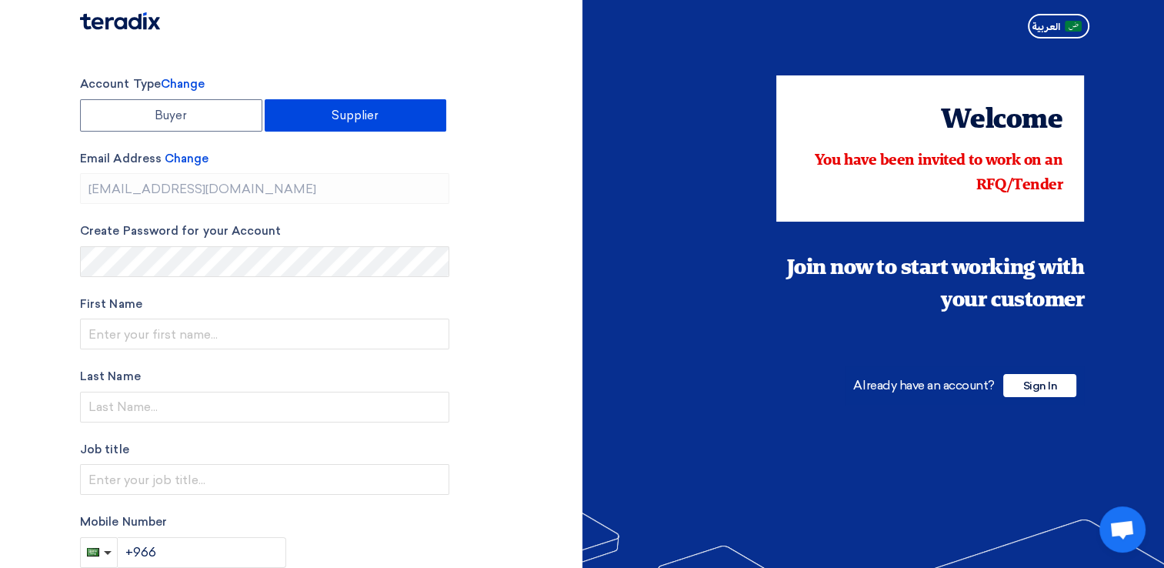
type input "[PHONE_NUMBER]"
click at [1045, 384] on span "Sign In" at bounding box center [1039, 385] width 73 height 23
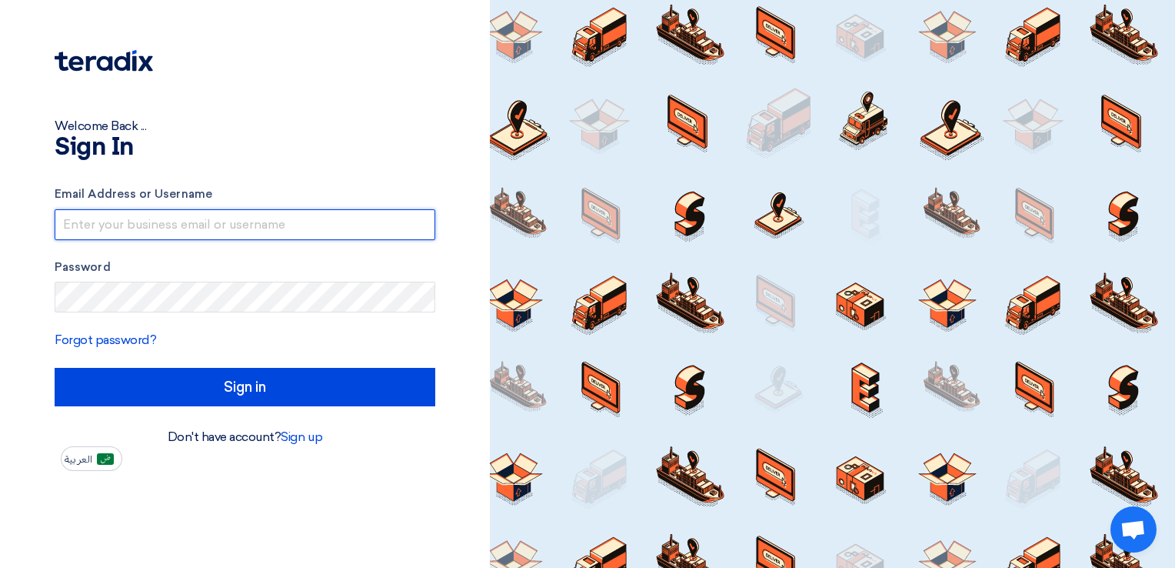
click at [97, 228] on input "text" at bounding box center [245, 224] width 381 height 31
type input "[EMAIL_ADDRESS][DOMAIN_NAME]"
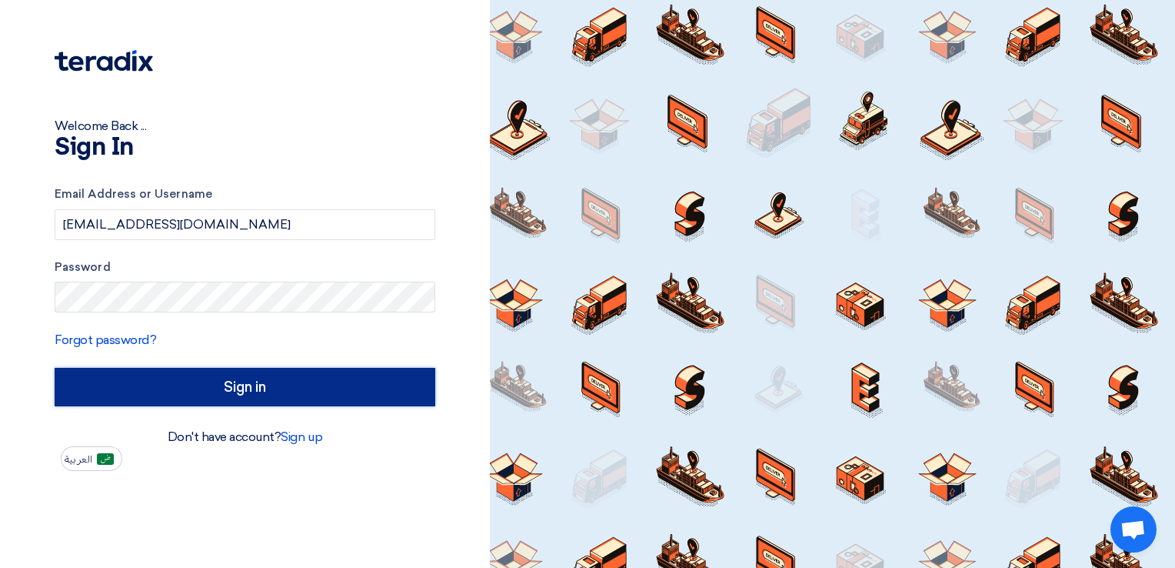
click at [217, 383] on input "Sign in" at bounding box center [245, 387] width 381 height 38
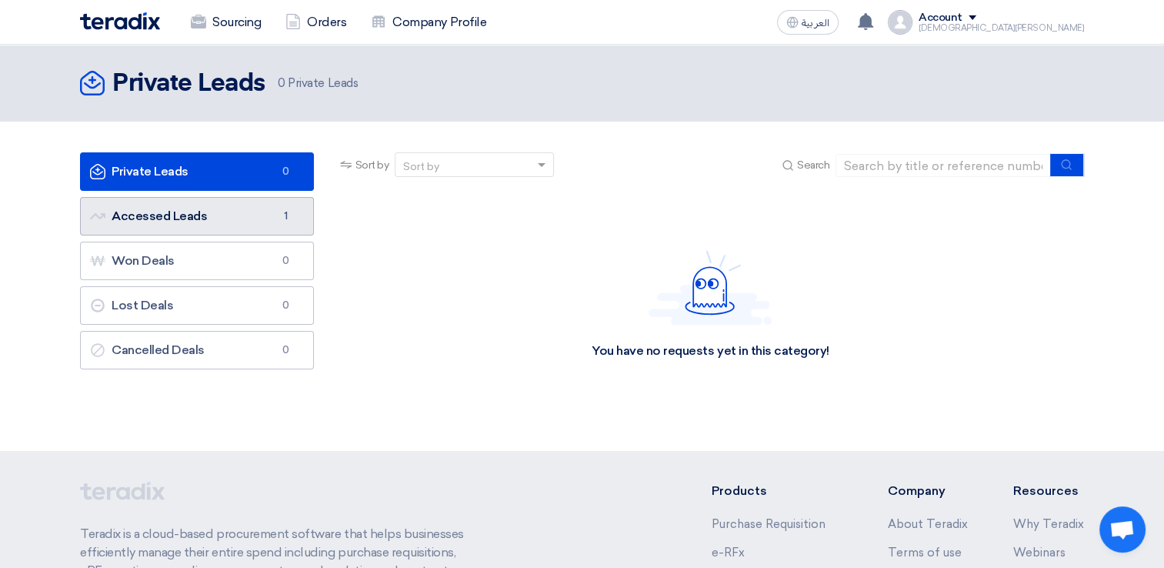
click at [241, 221] on link "Accessed Leads Accessed Leads 1" at bounding box center [197, 216] width 234 height 38
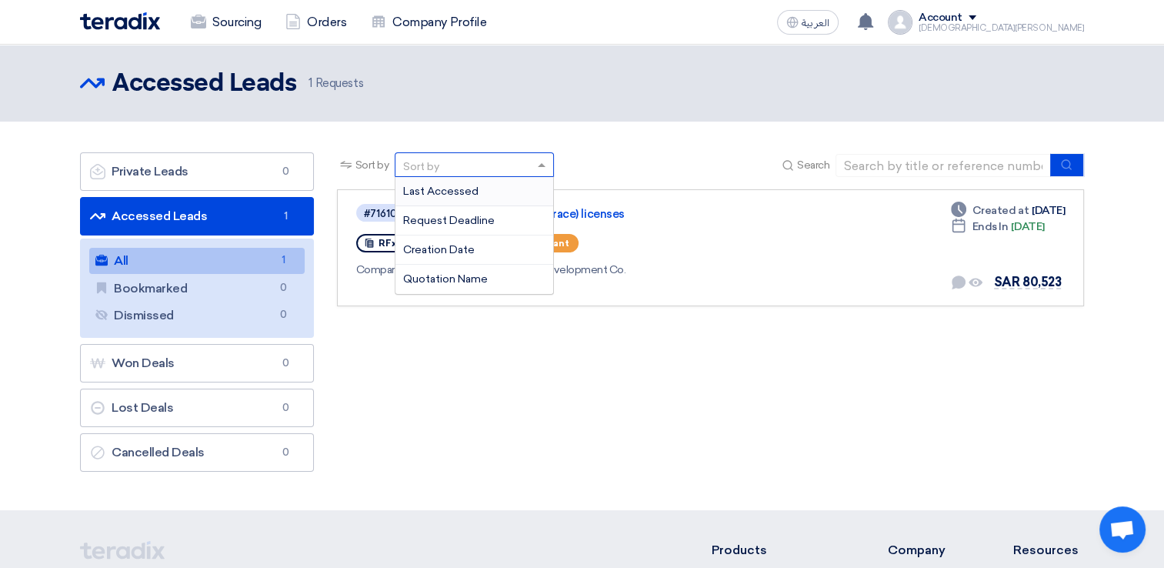
click at [528, 169] on div "Sort by" at bounding box center [464, 164] width 138 height 19
click at [504, 386] on div "Sort by Sort by Last Accessed Request Deadline Creation Date Quotation Name Sea…" at bounding box center [710, 315] width 770 height 327
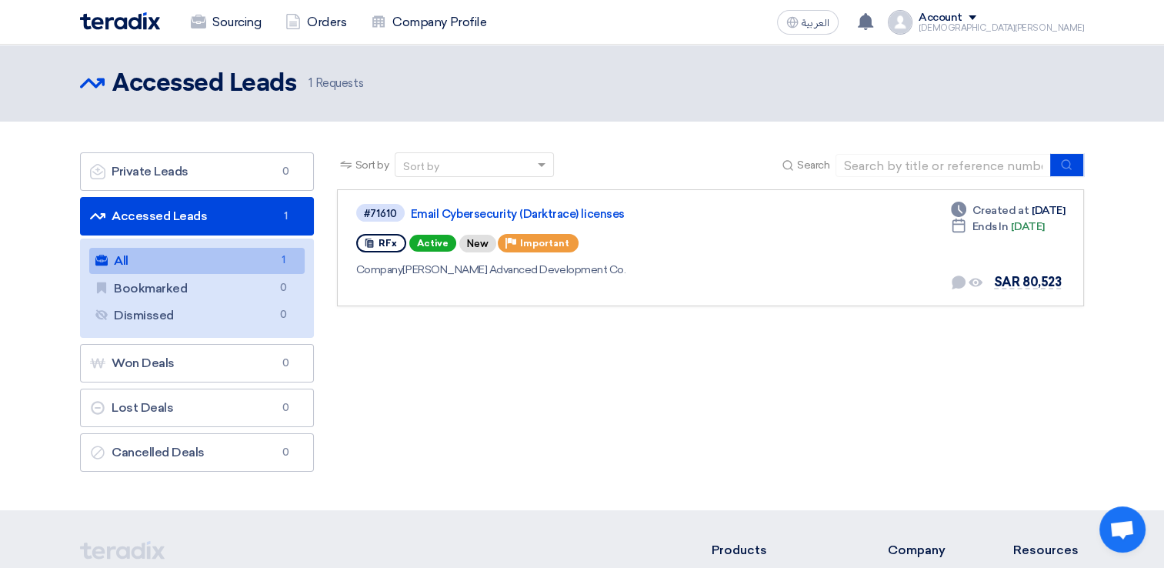
click at [448, 345] on div "Sort by Sort by Search Category Owner Type" at bounding box center [710, 315] width 770 height 327
click at [228, 214] on link "Accessed Leads Accessed Leads 1" at bounding box center [197, 216] width 234 height 38
click at [234, 261] on link "All All 1" at bounding box center [196, 261] width 215 height 26
